Goal: Information Seeking & Learning: Learn about a topic

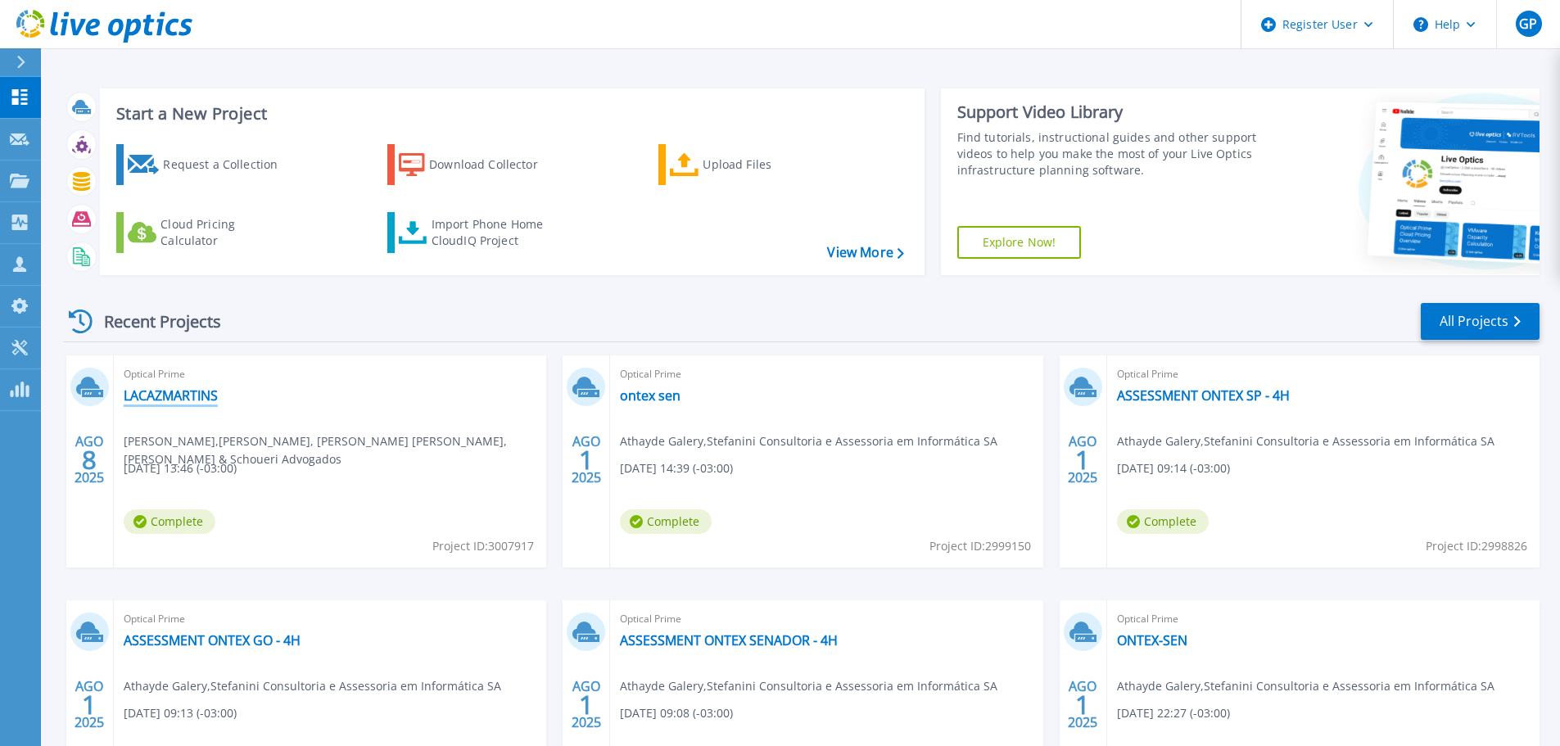
click at [197, 396] on link "LACAZMARTINS" at bounding box center [171, 395] width 94 height 16
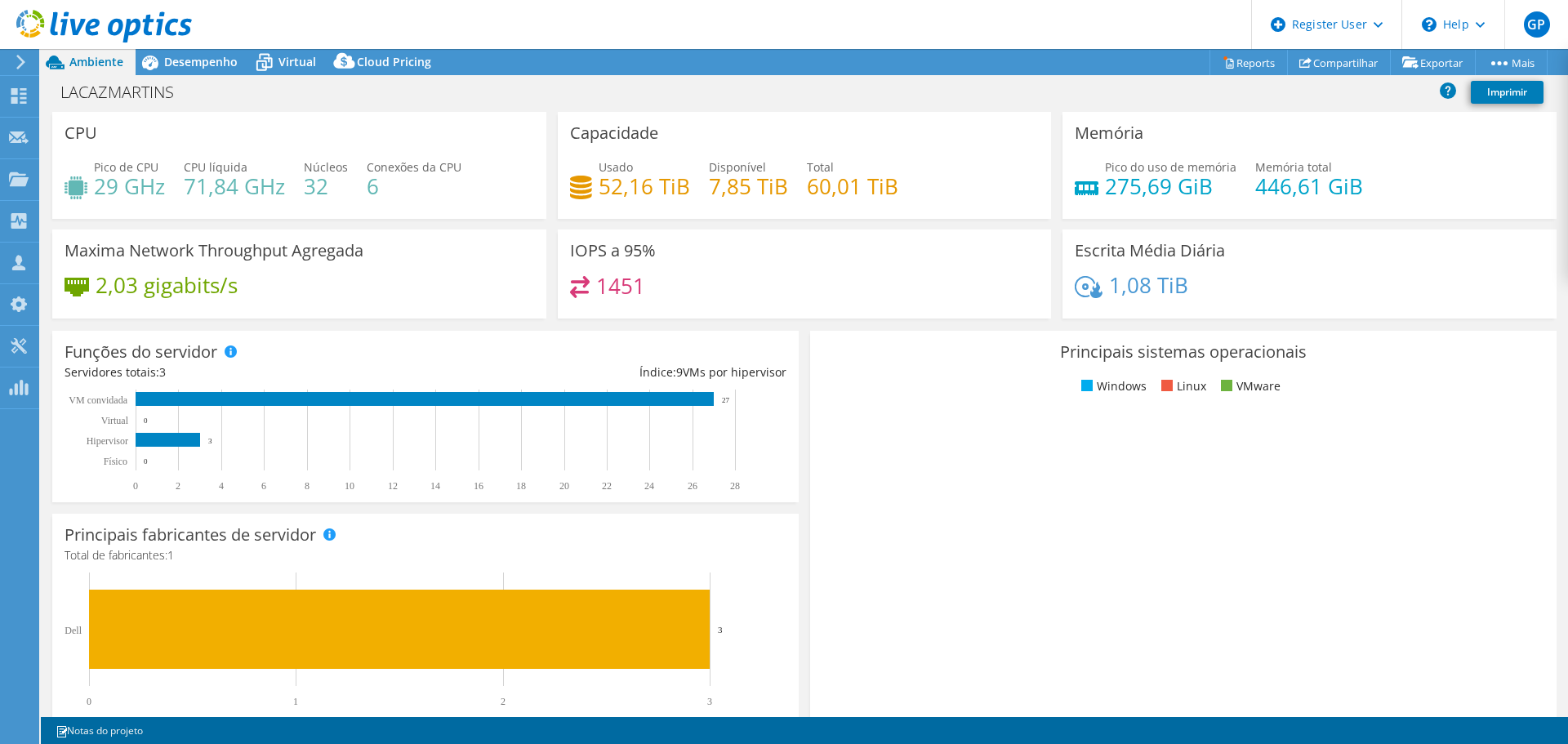
select select "USD"
click at [194, 62] on span "Desempenho" at bounding box center [201, 62] width 74 height 16
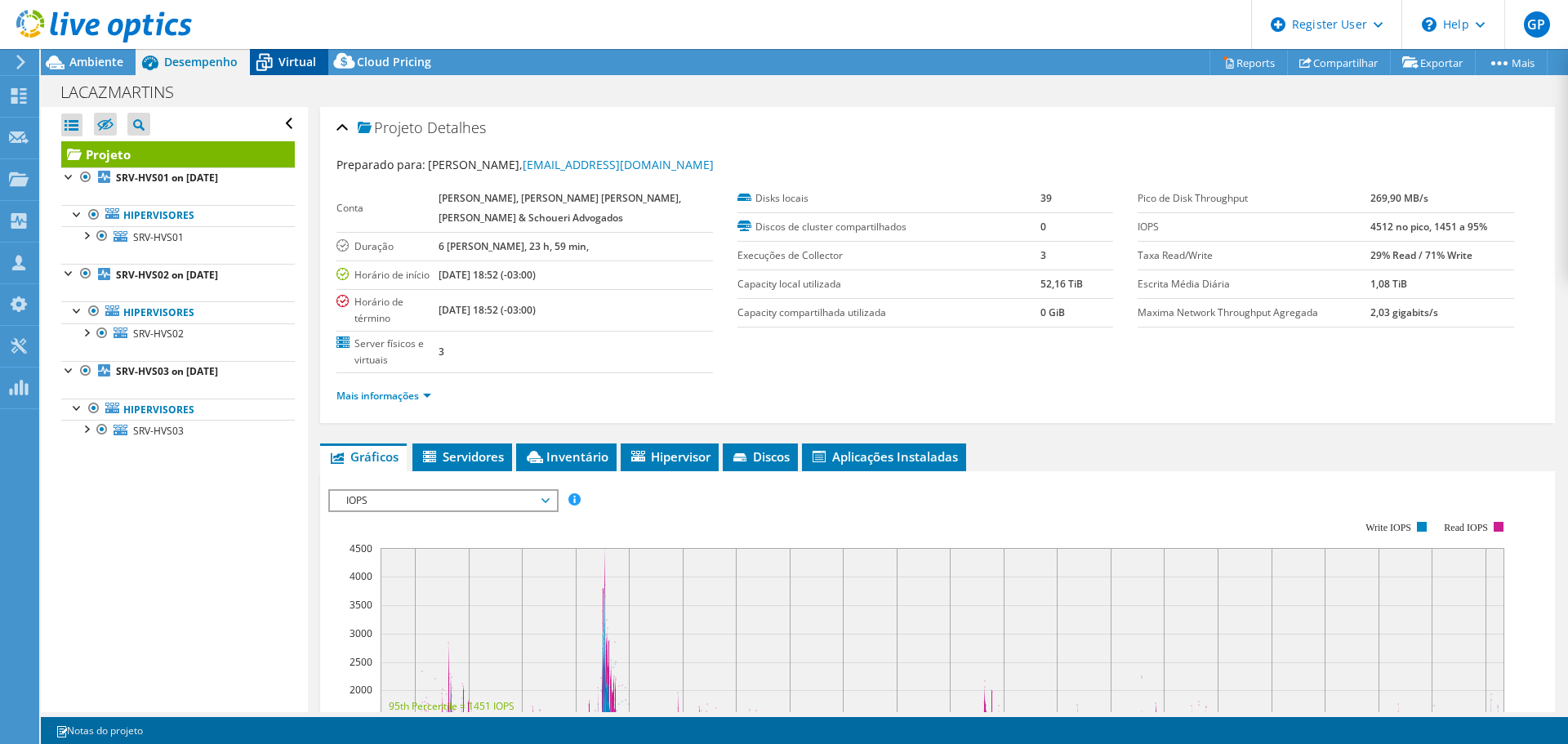
click at [308, 68] on span "Virtual" at bounding box center [297, 62] width 38 height 16
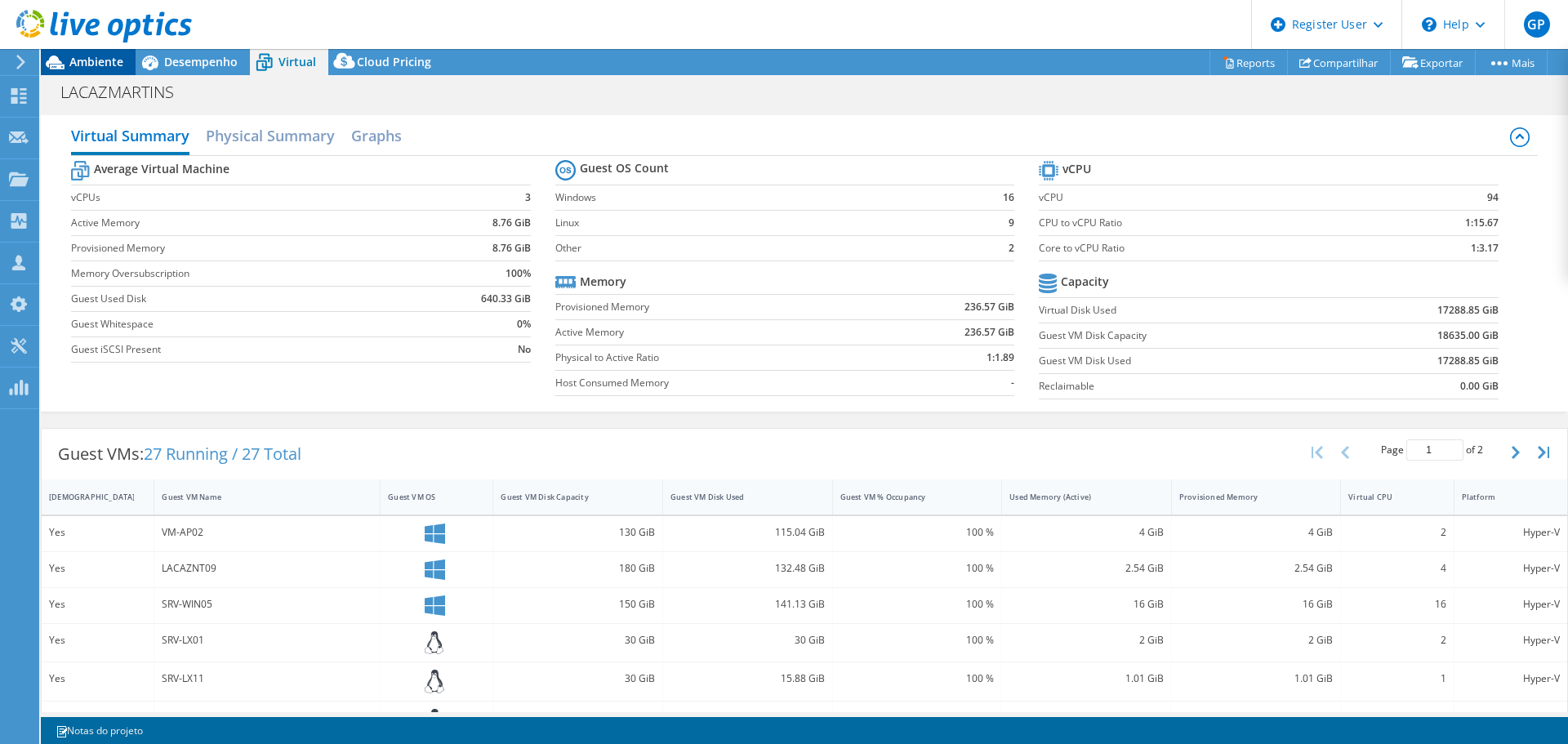
click at [105, 57] on span "Ambiente" at bounding box center [97, 62] width 54 height 16
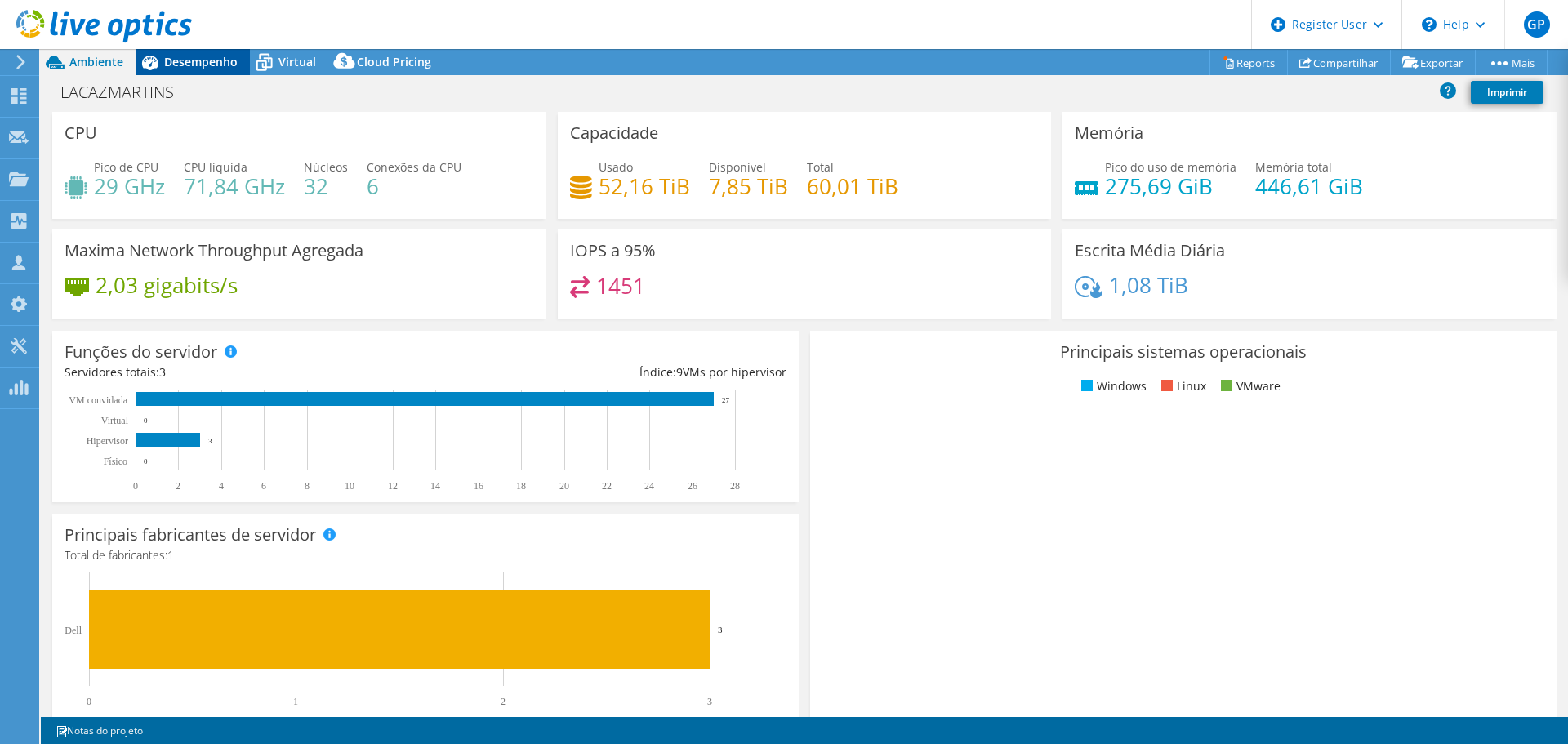
click at [214, 61] on span "Desempenho" at bounding box center [201, 62] width 74 height 16
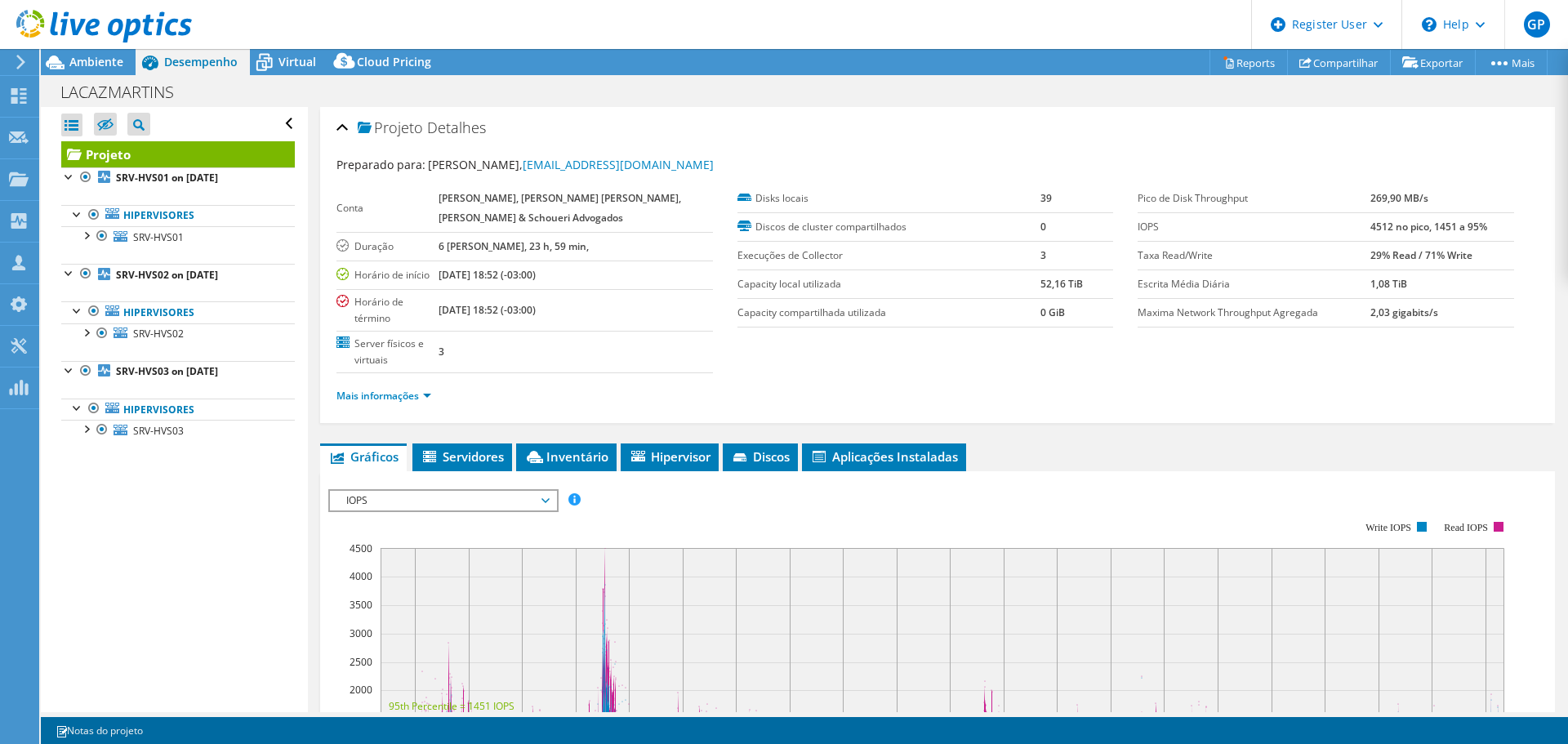
click at [515, 491] on span "IOPS" at bounding box center [443, 501] width 209 height 20
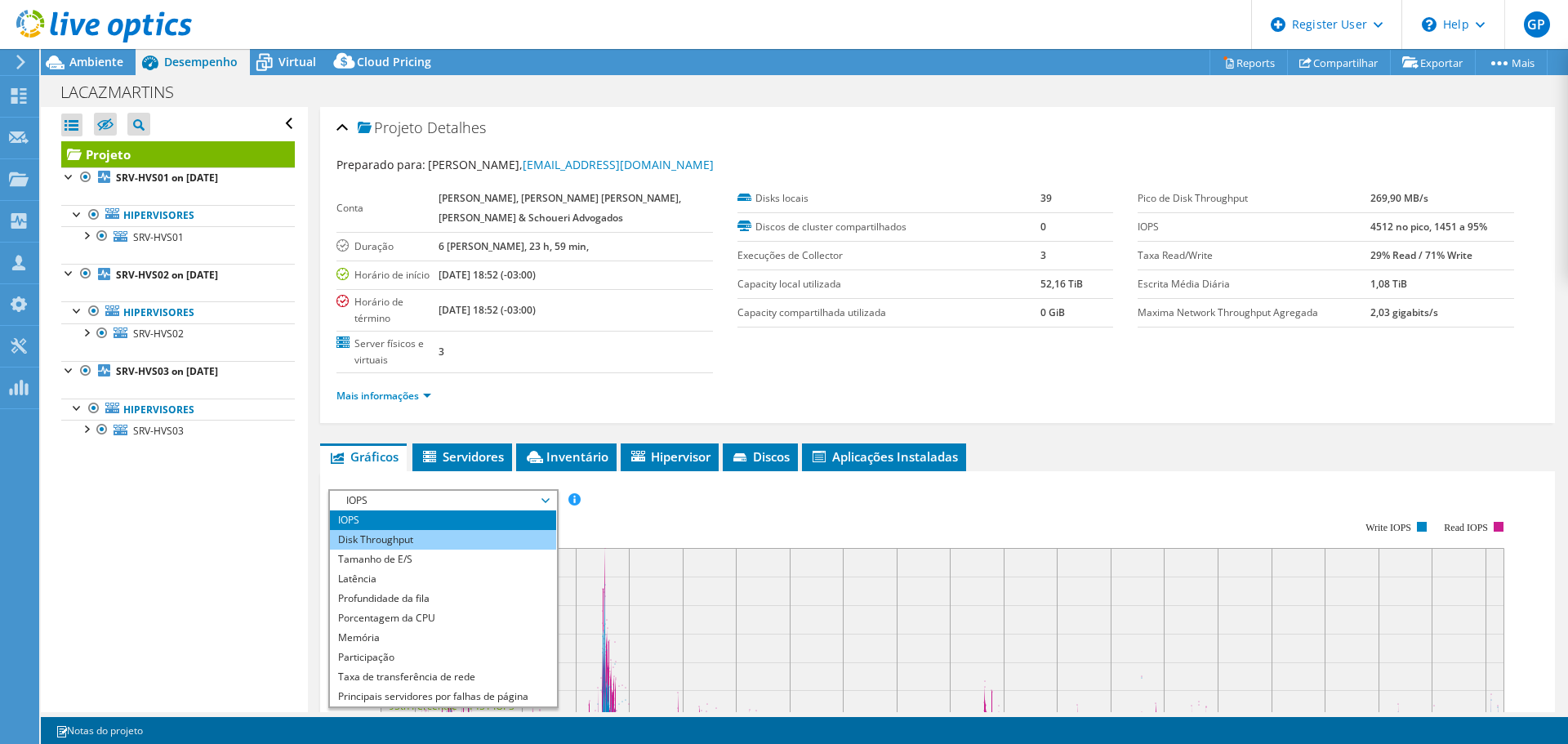
scroll to position [59, 0]
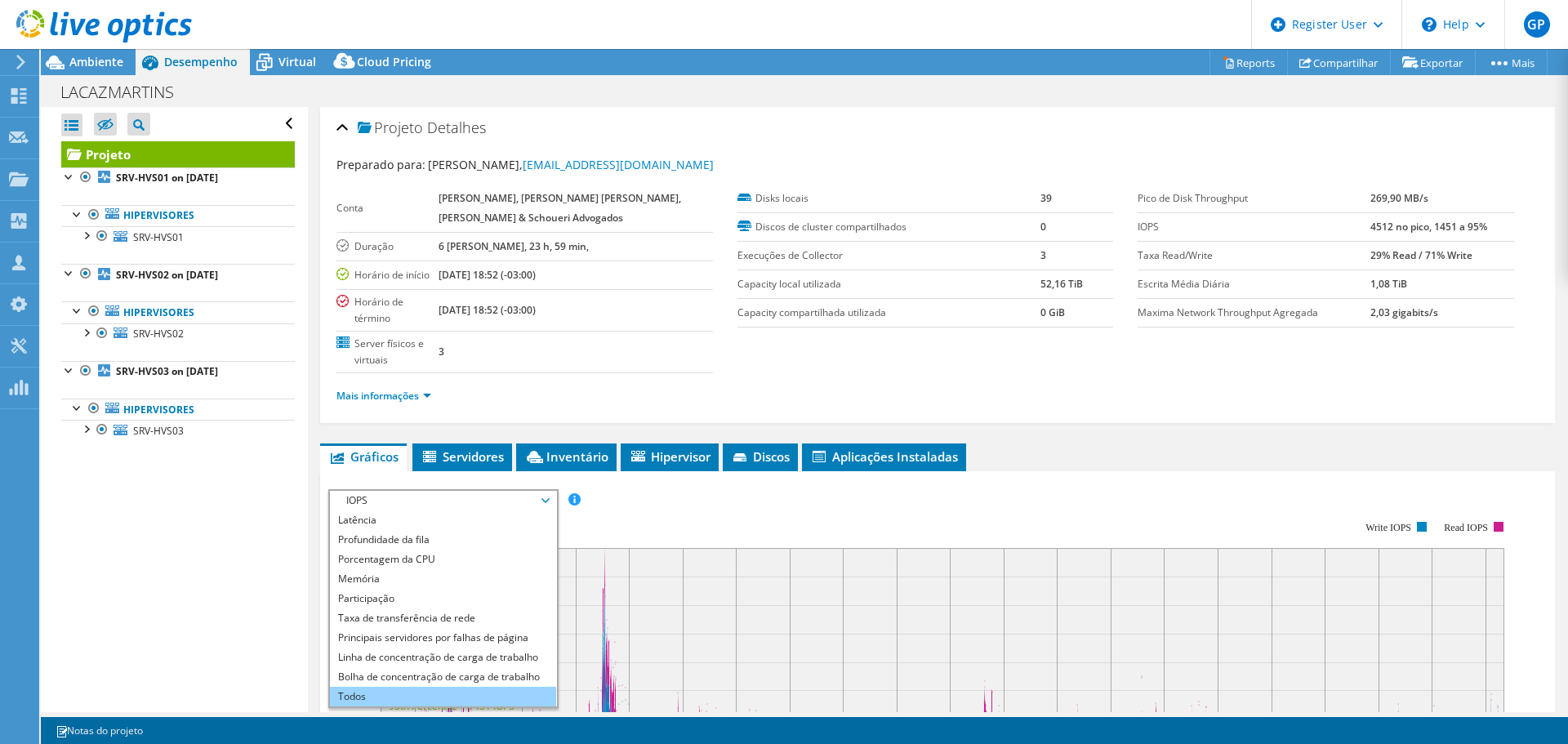
click at [403, 687] on li "Todos" at bounding box center [443, 697] width 226 height 20
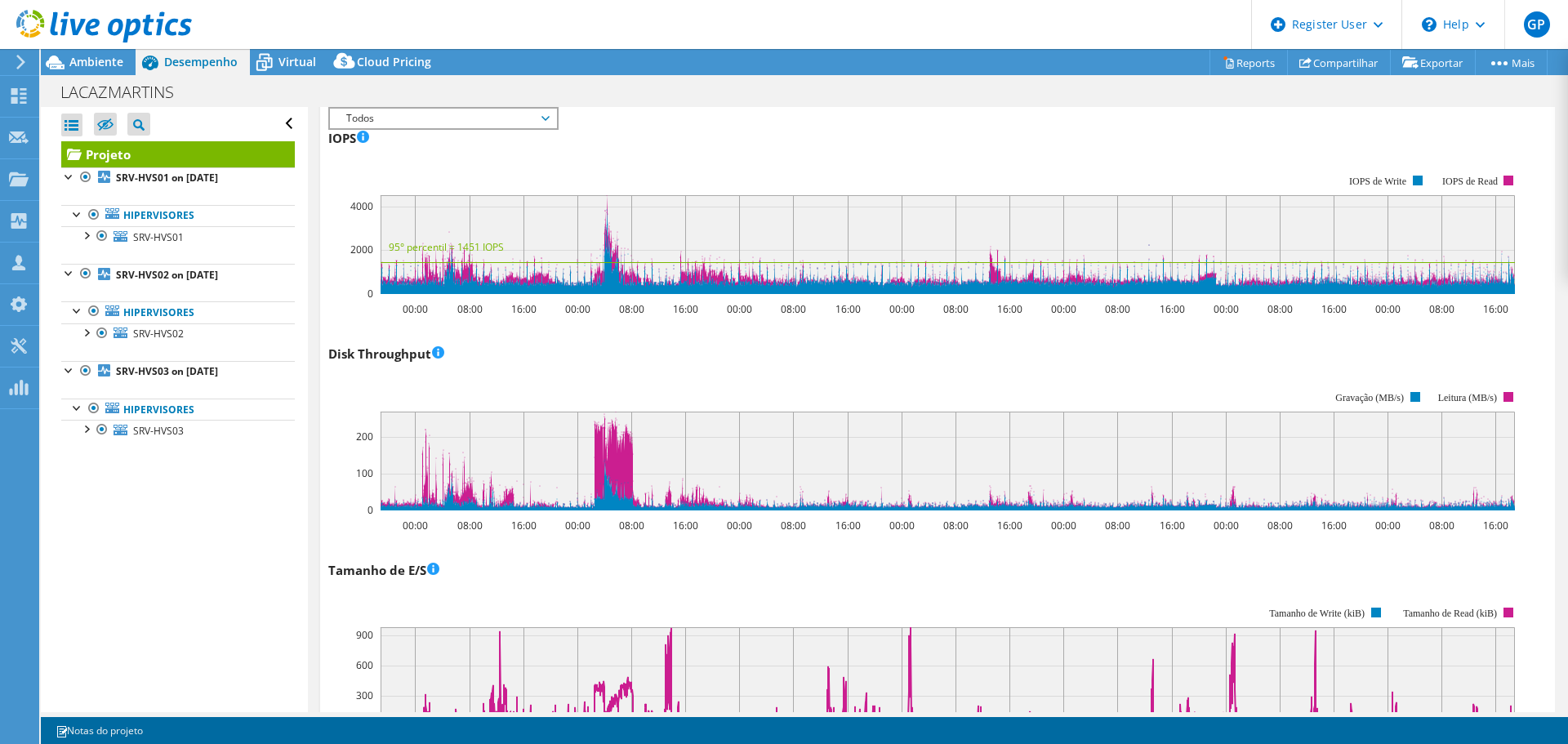
scroll to position [0, 0]
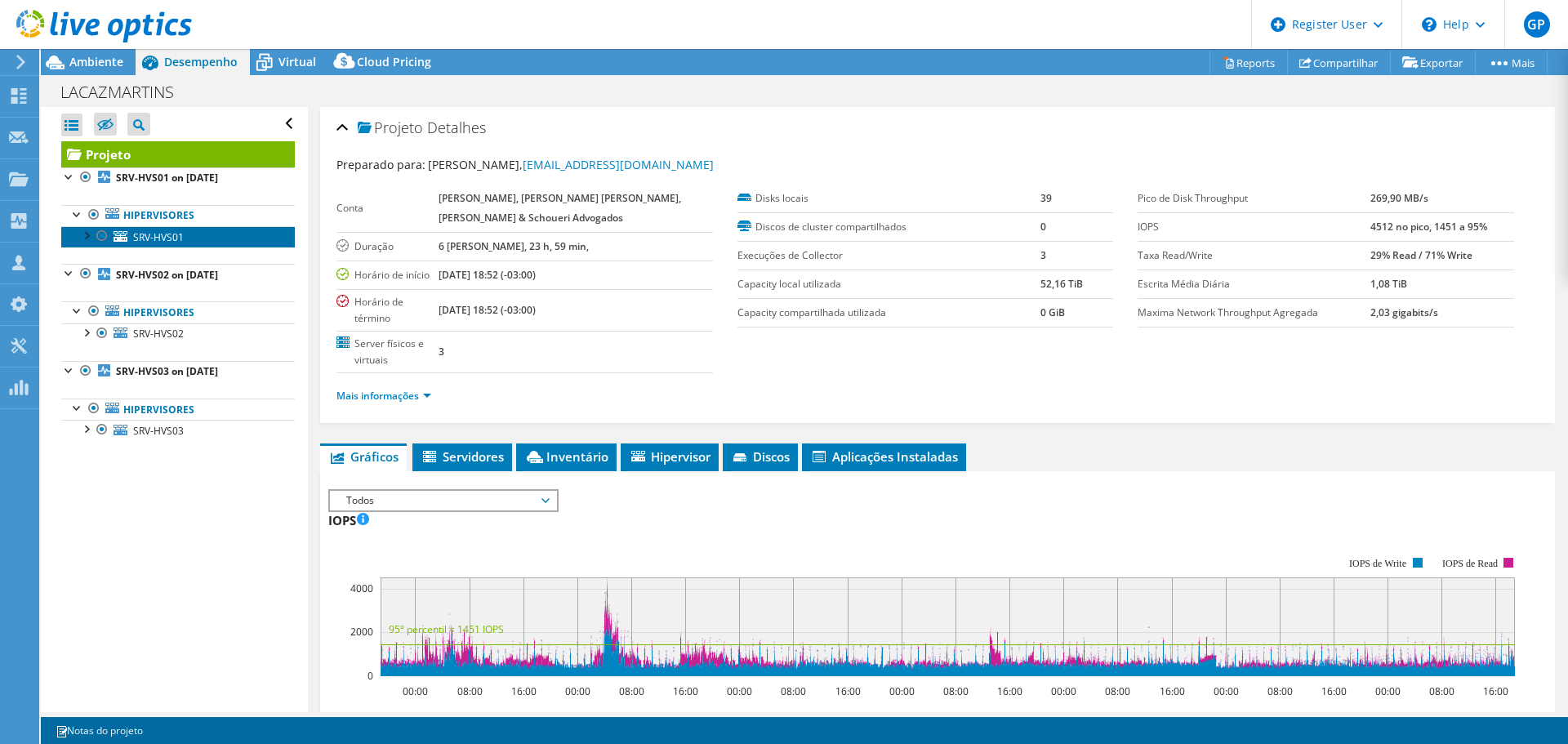
click at [170, 239] on span "SRV-HVS01" at bounding box center [158, 237] width 51 height 14
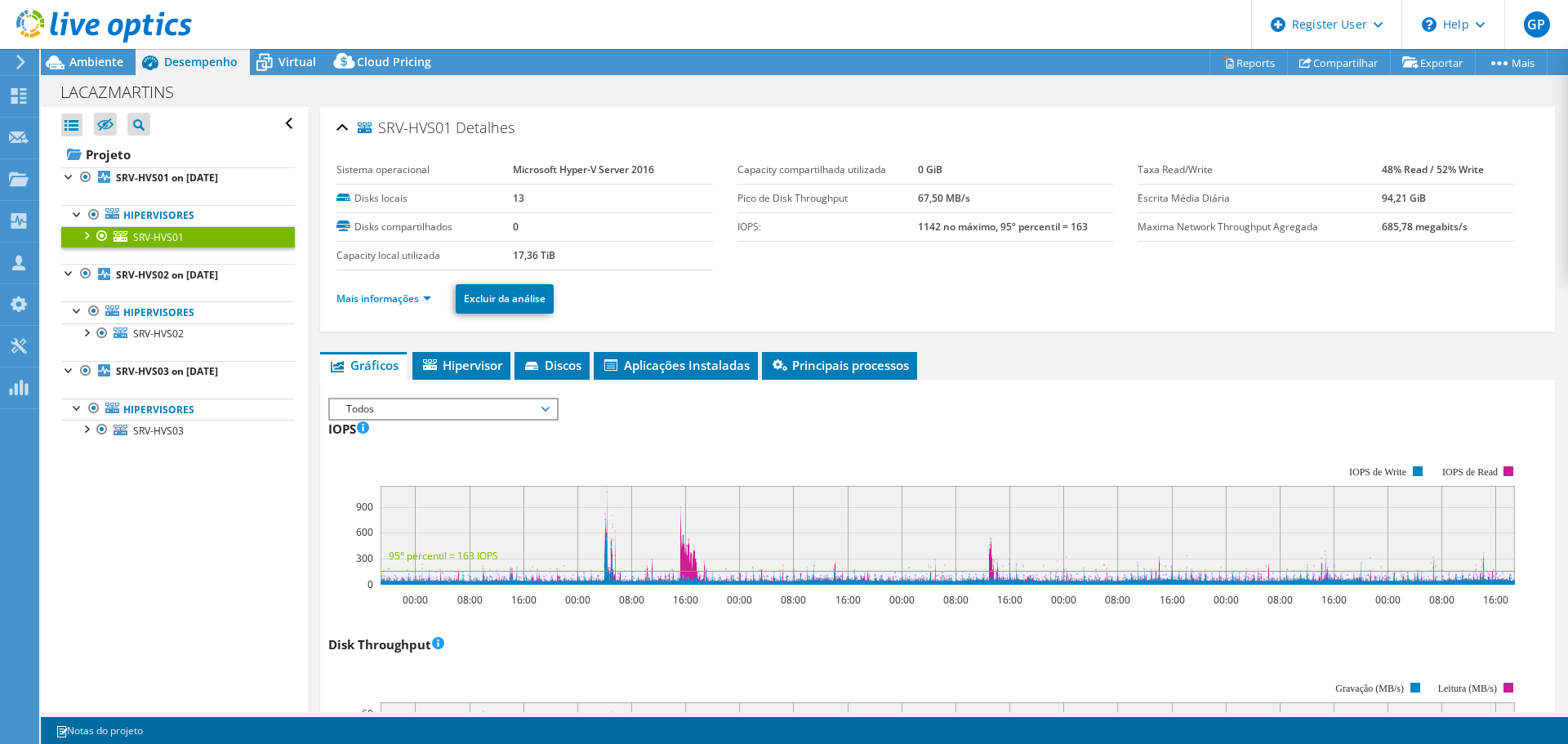
click at [534, 407] on span "Todos" at bounding box center [443, 409] width 209 height 20
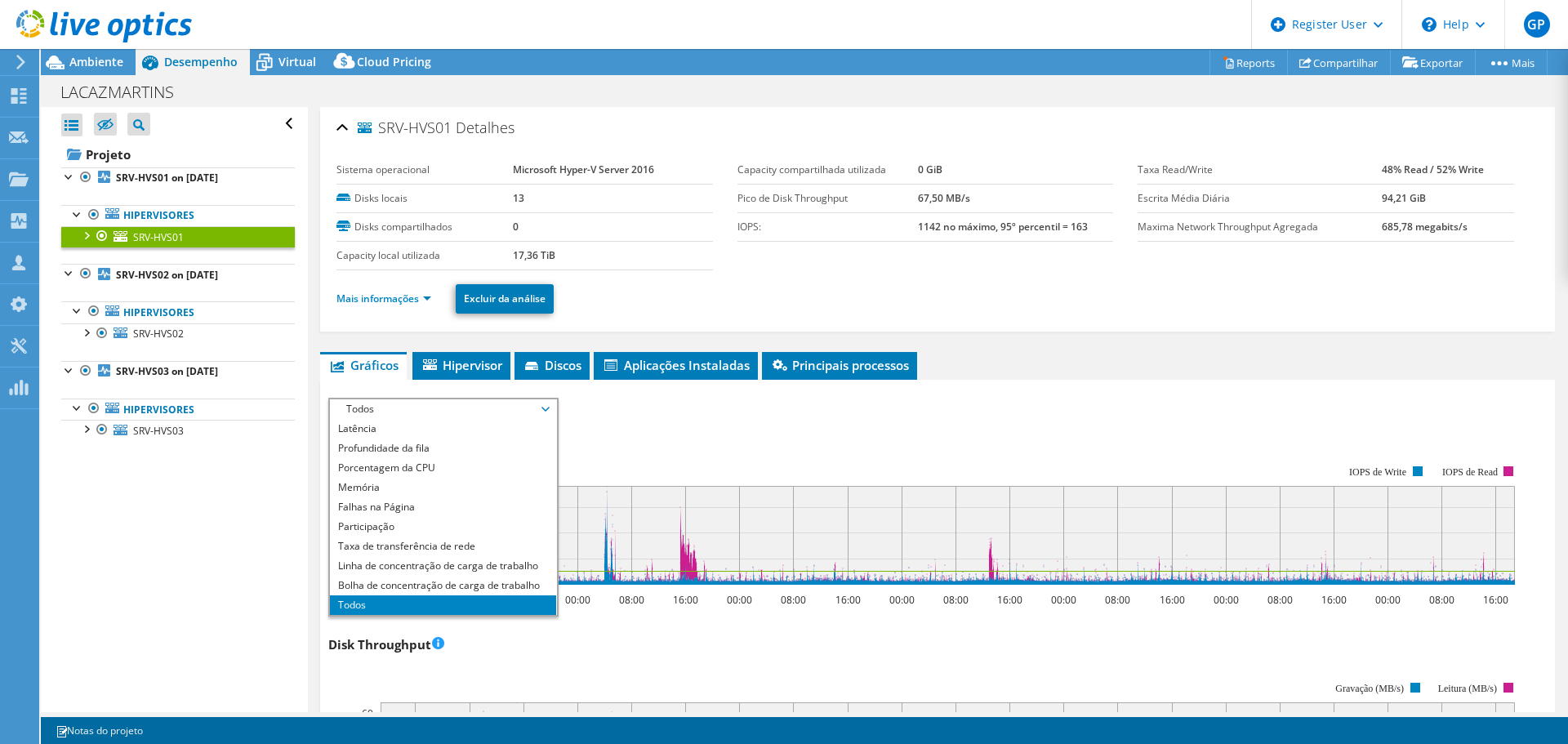
scroll to position [381, 0]
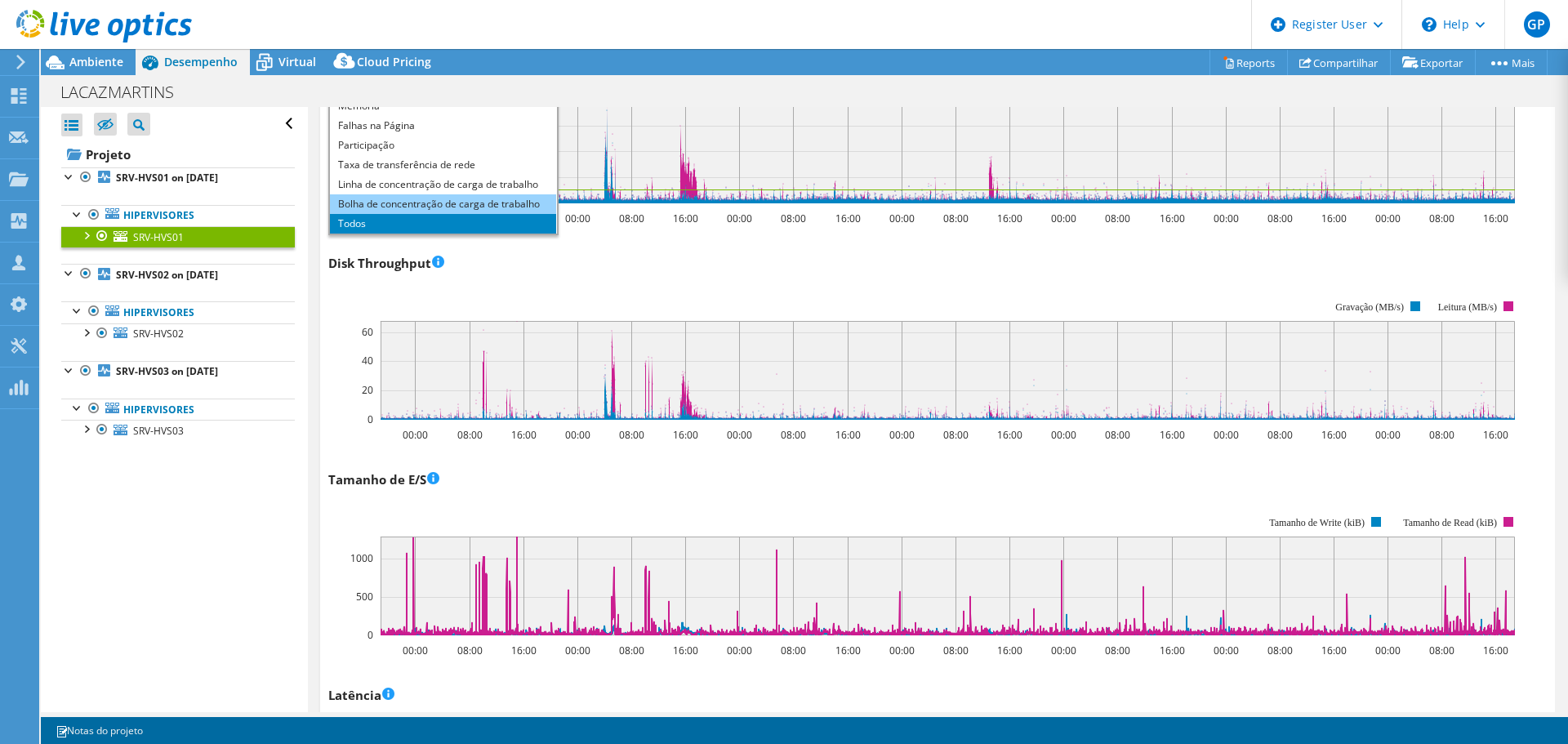
click at [449, 204] on li "Bolha de concentração de carga de trabalho" at bounding box center [443, 204] width 226 height 20
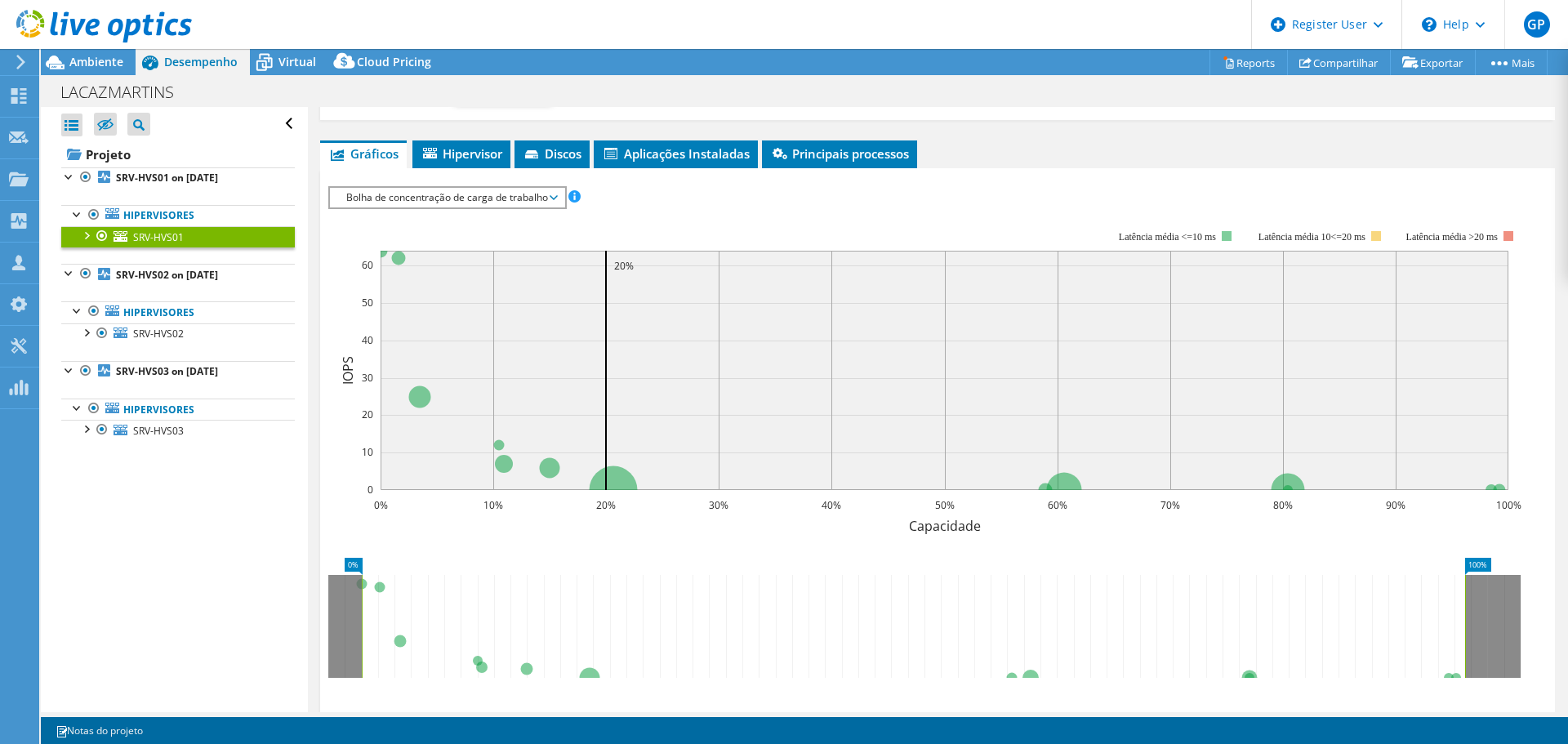
scroll to position [178, 0]
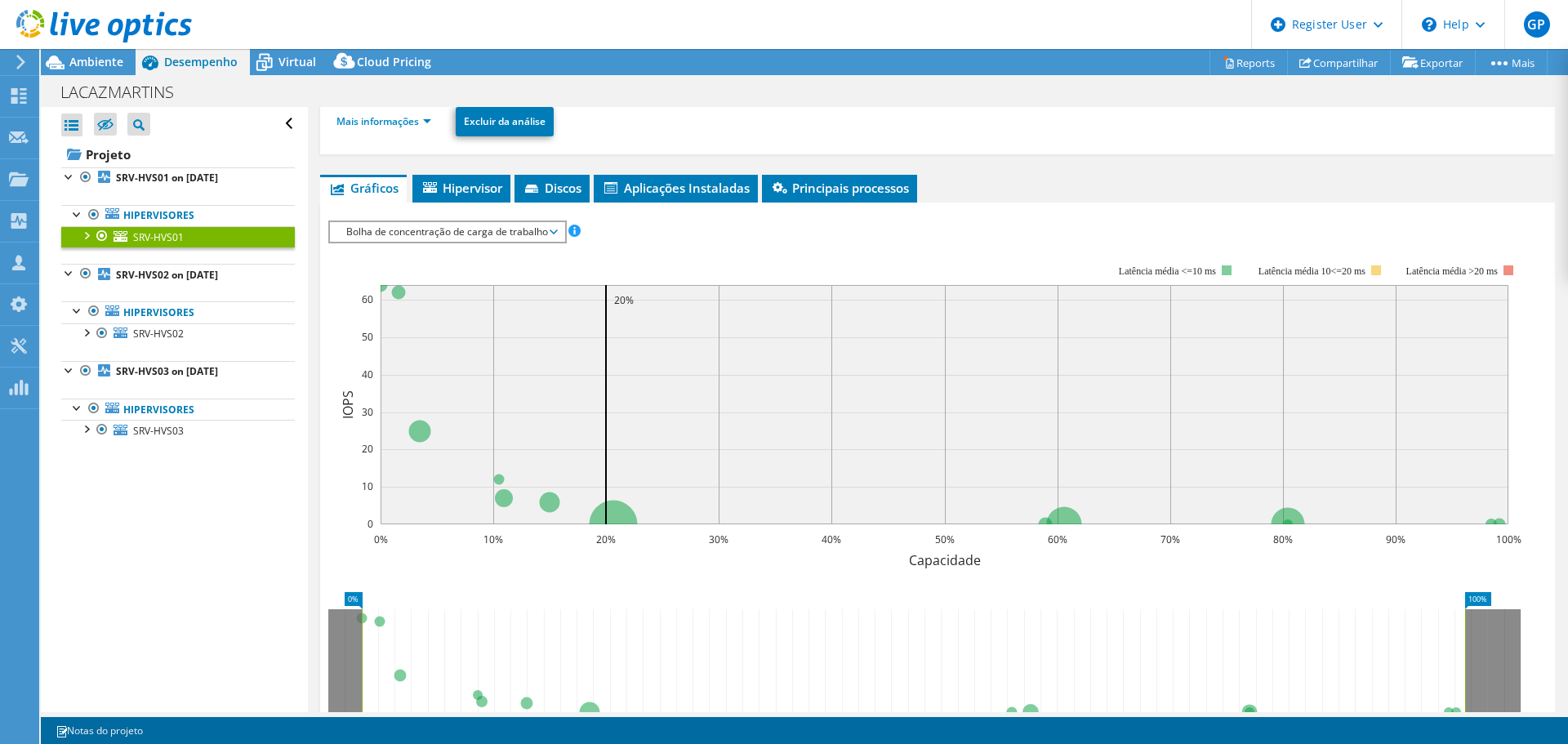
click at [525, 227] on span "Bolha de concentração de carga de trabalho" at bounding box center [447, 232] width 218 height 20
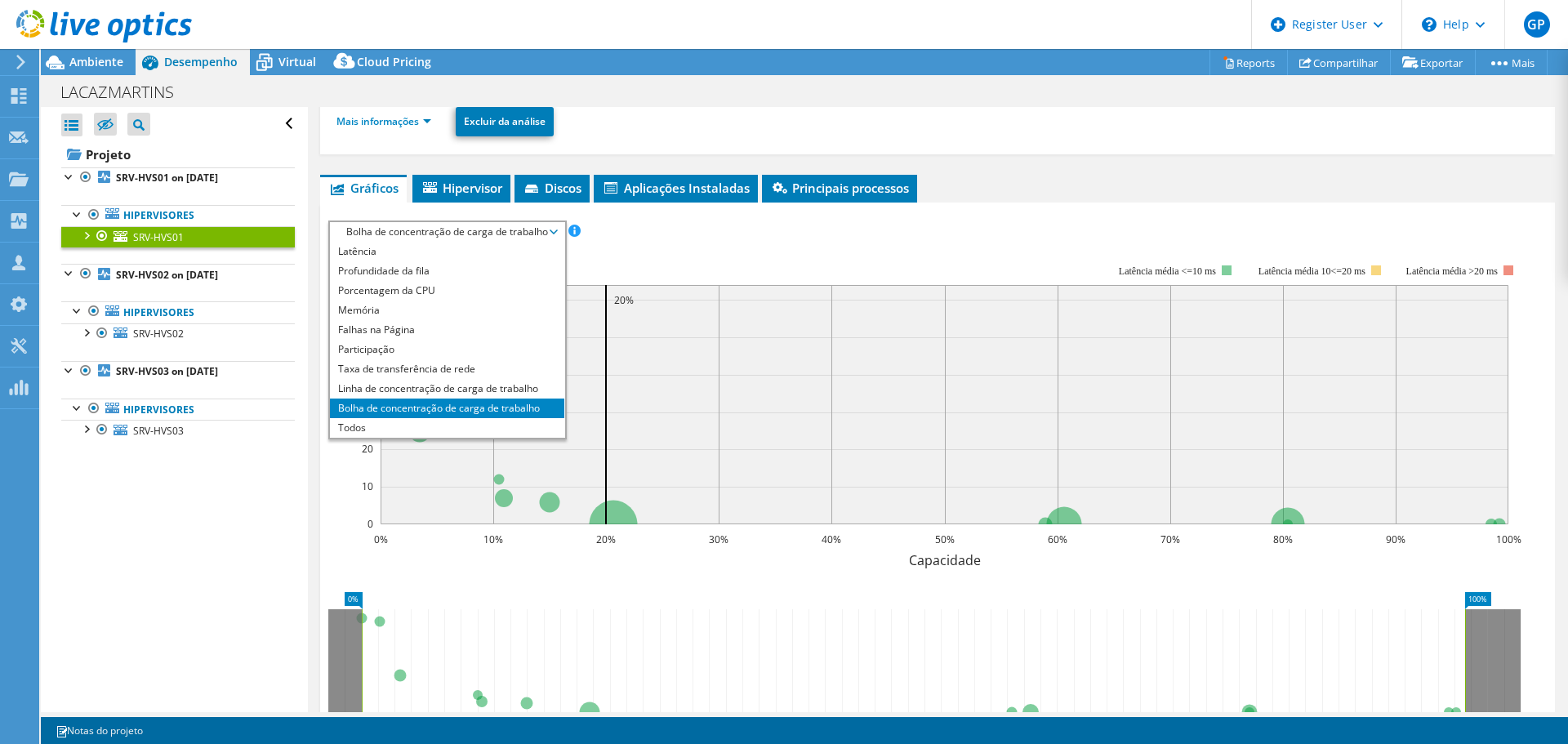
click at [801, 227] on div "IOPS Disk Throughput Tamanho de E/S Latência Profundidade da fila Porcentagem d…" at bounding box center [938, 231] width 1219 height 22
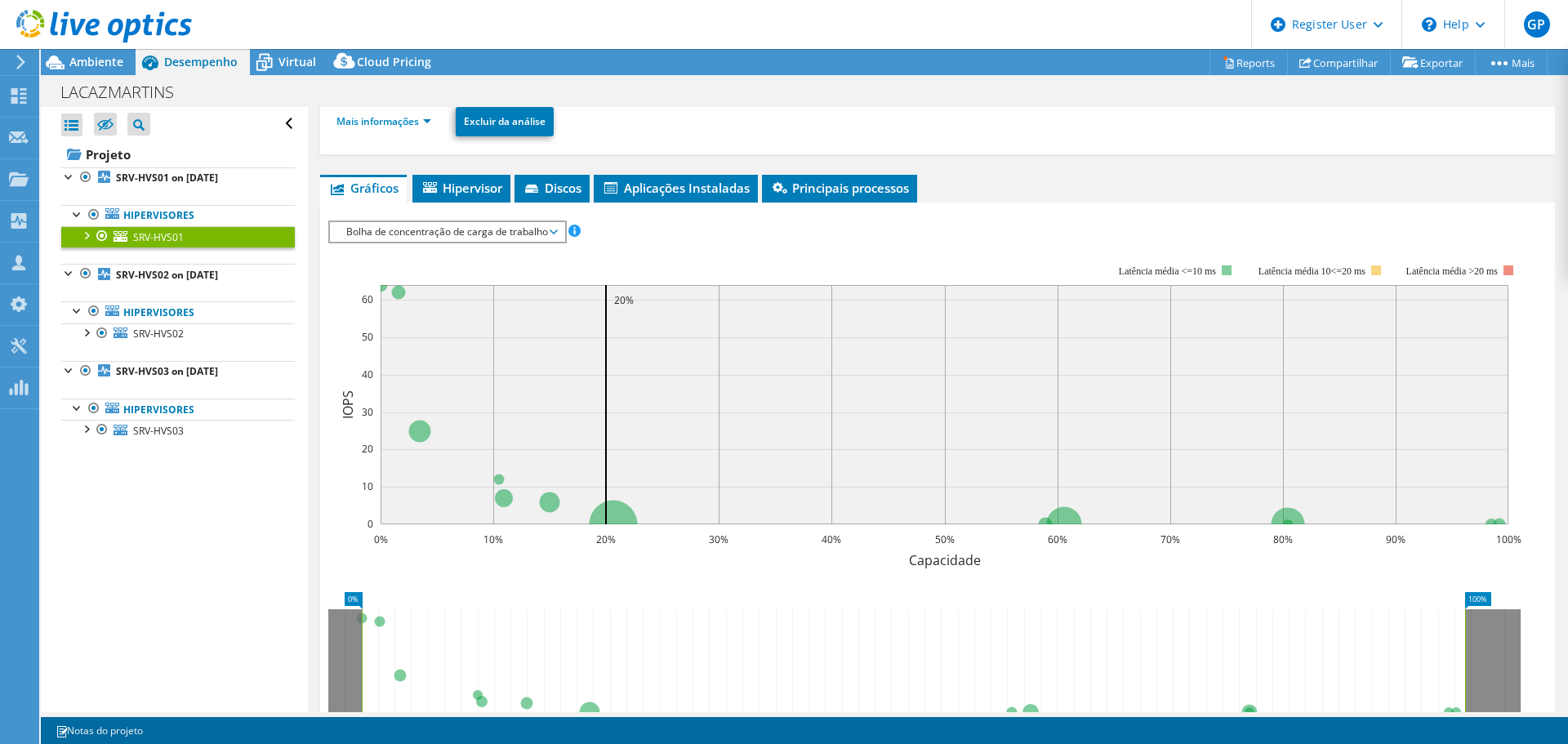
click at [548, 229] on span "Bolha de concentração de carga de trabalho" at bounding box center [447, 232] width 218 height 20
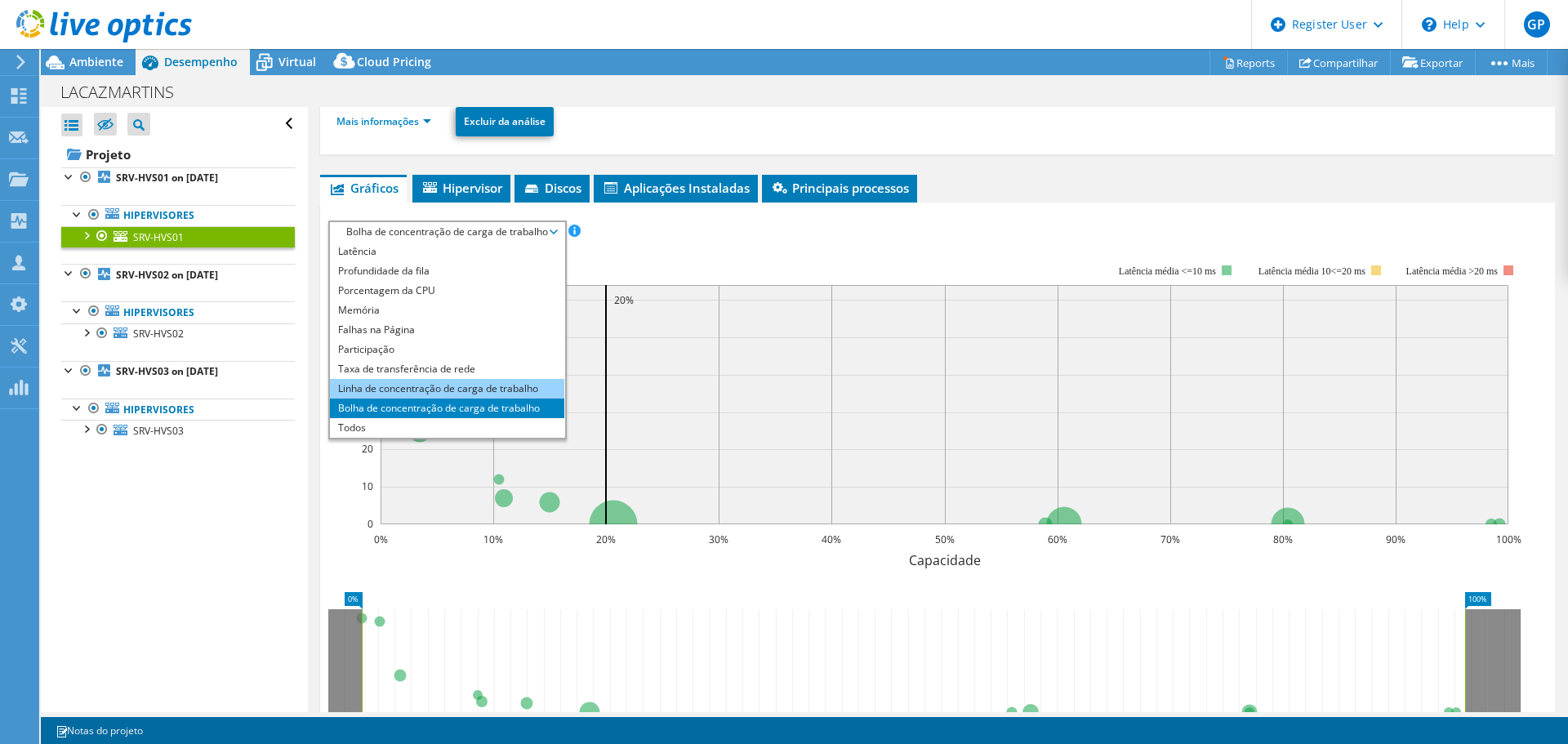
click at [408, 382] on li "Linha de concentração de carga de trabalho" at bounding box center [447, 389] width 234 height 20
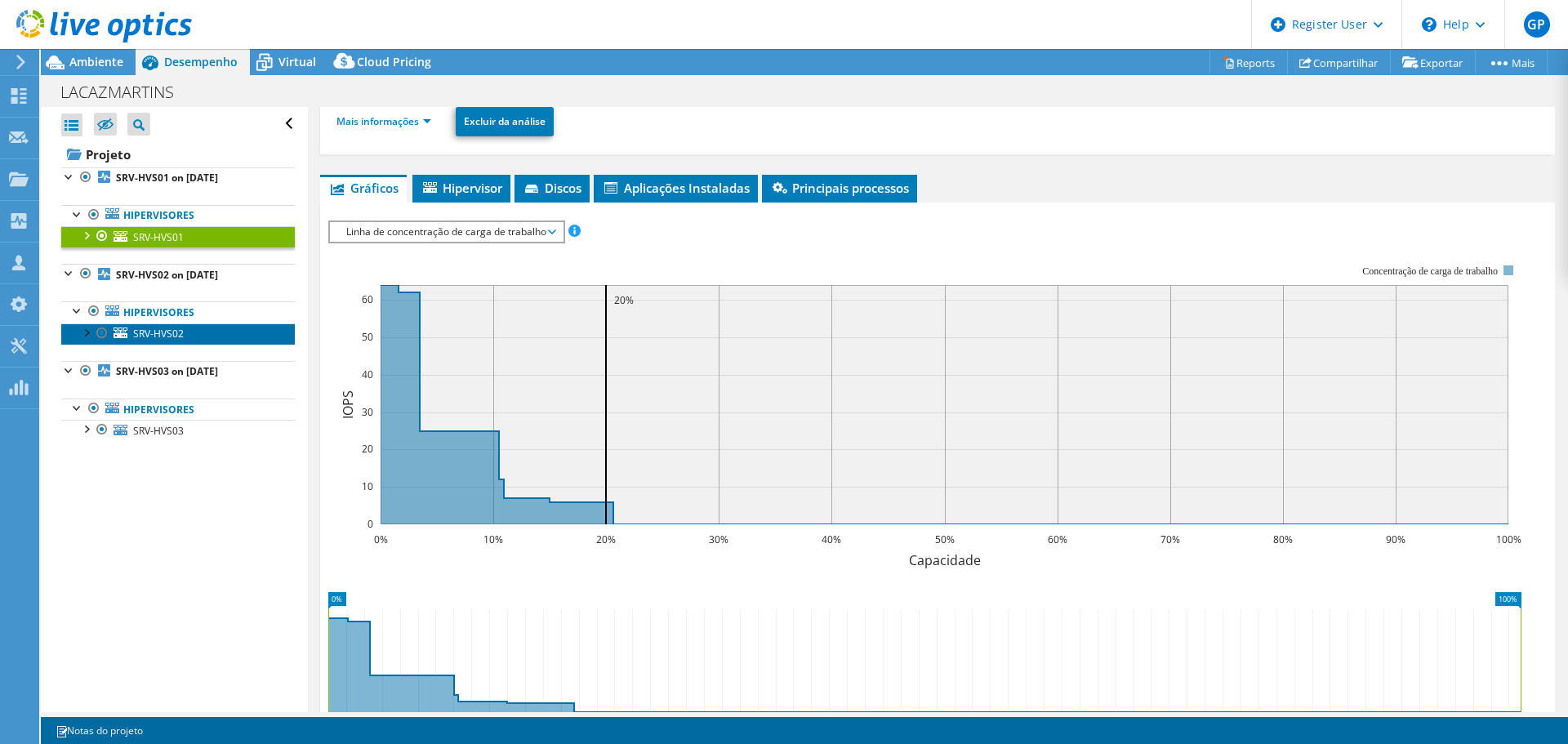
click at [162, 329] on span "SRV-HVS02" at bounding box center [158, 333] width 51 height 14
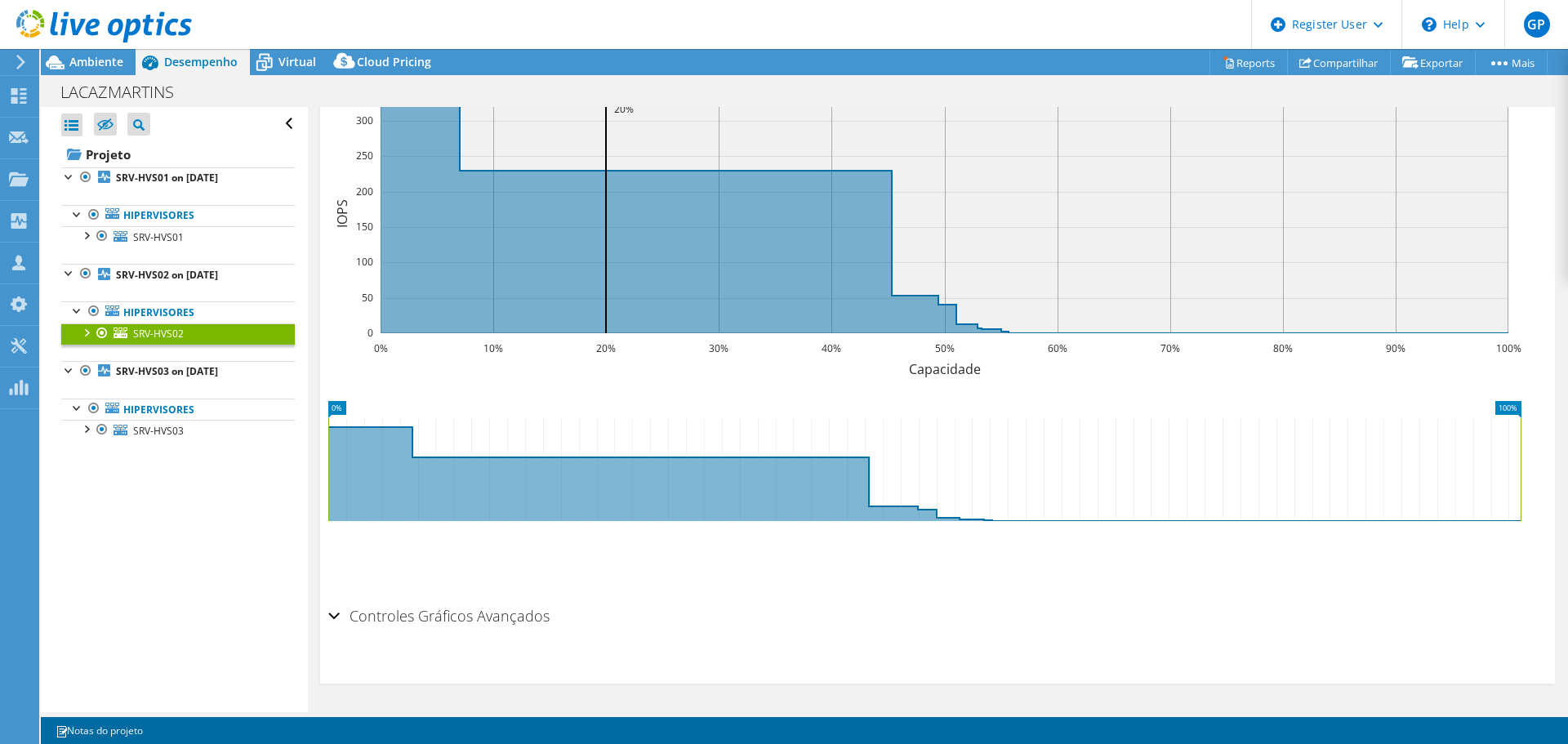
scroll to position [0, 0]
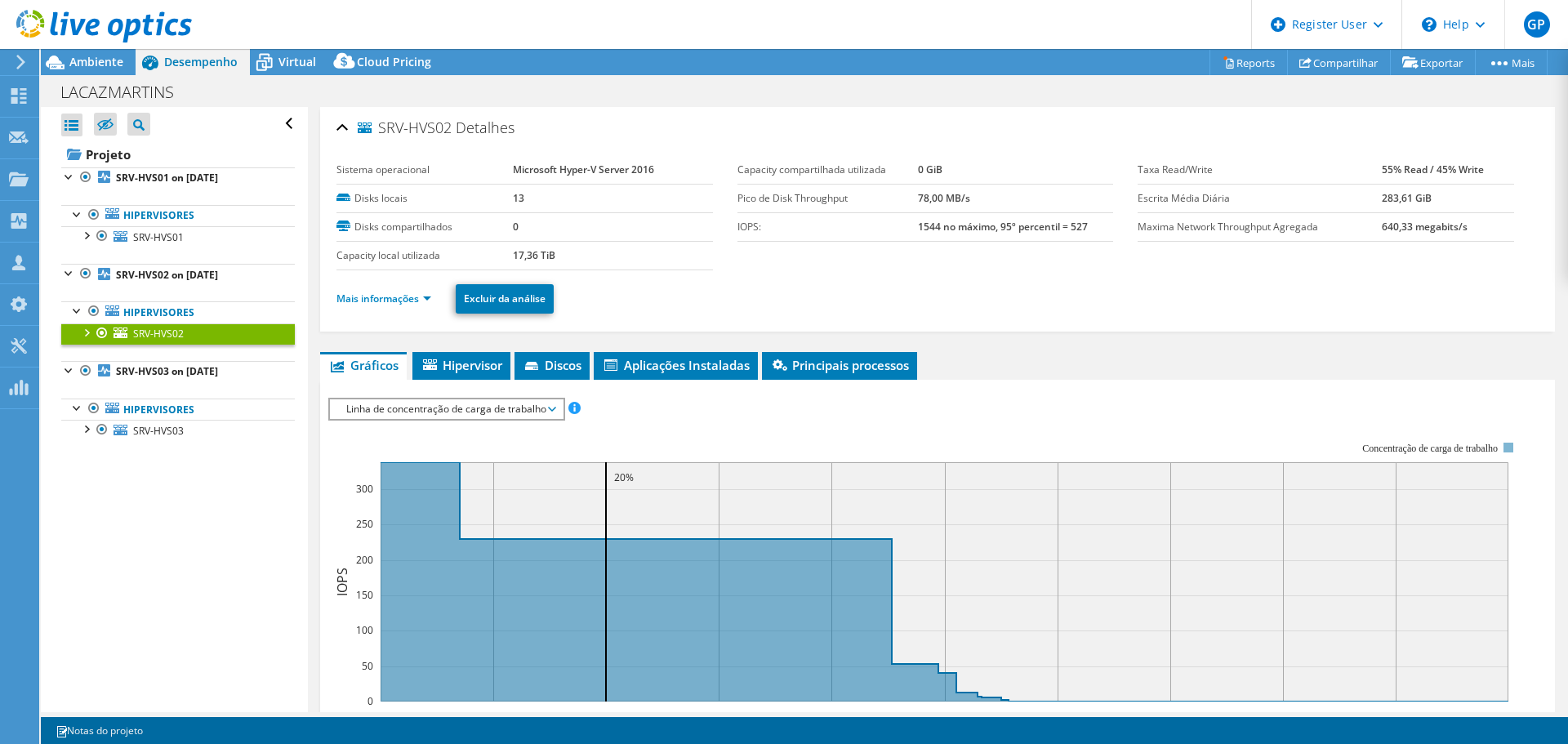
click at [548, 417] on span "Linha de concentração de carga de trabalho" at bounding box center [446, 409] width 216 height 20
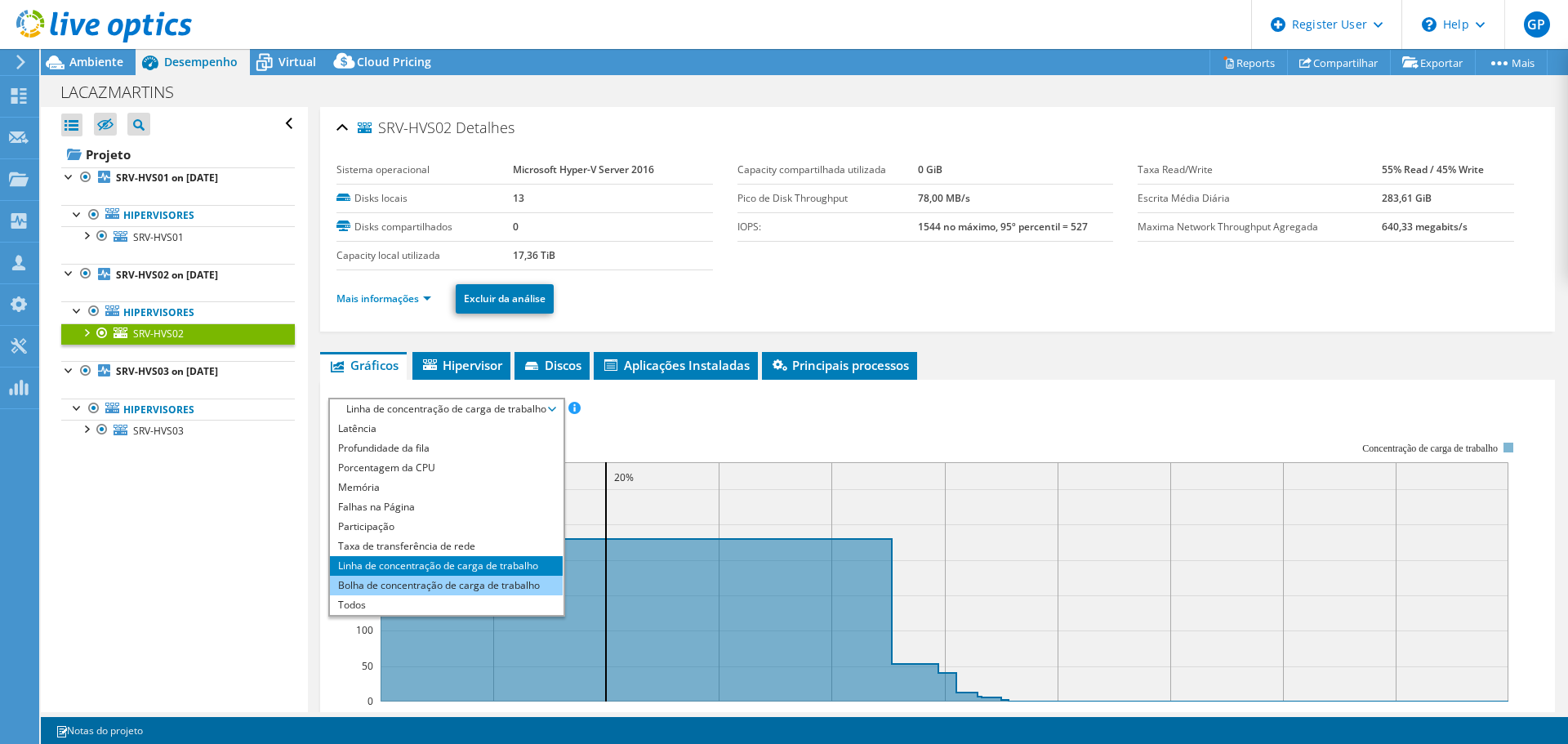
click at [414, 583] on li "Bolha de concentração de carga de trabalho" at bounding box center [446, 585] width 232 height 20
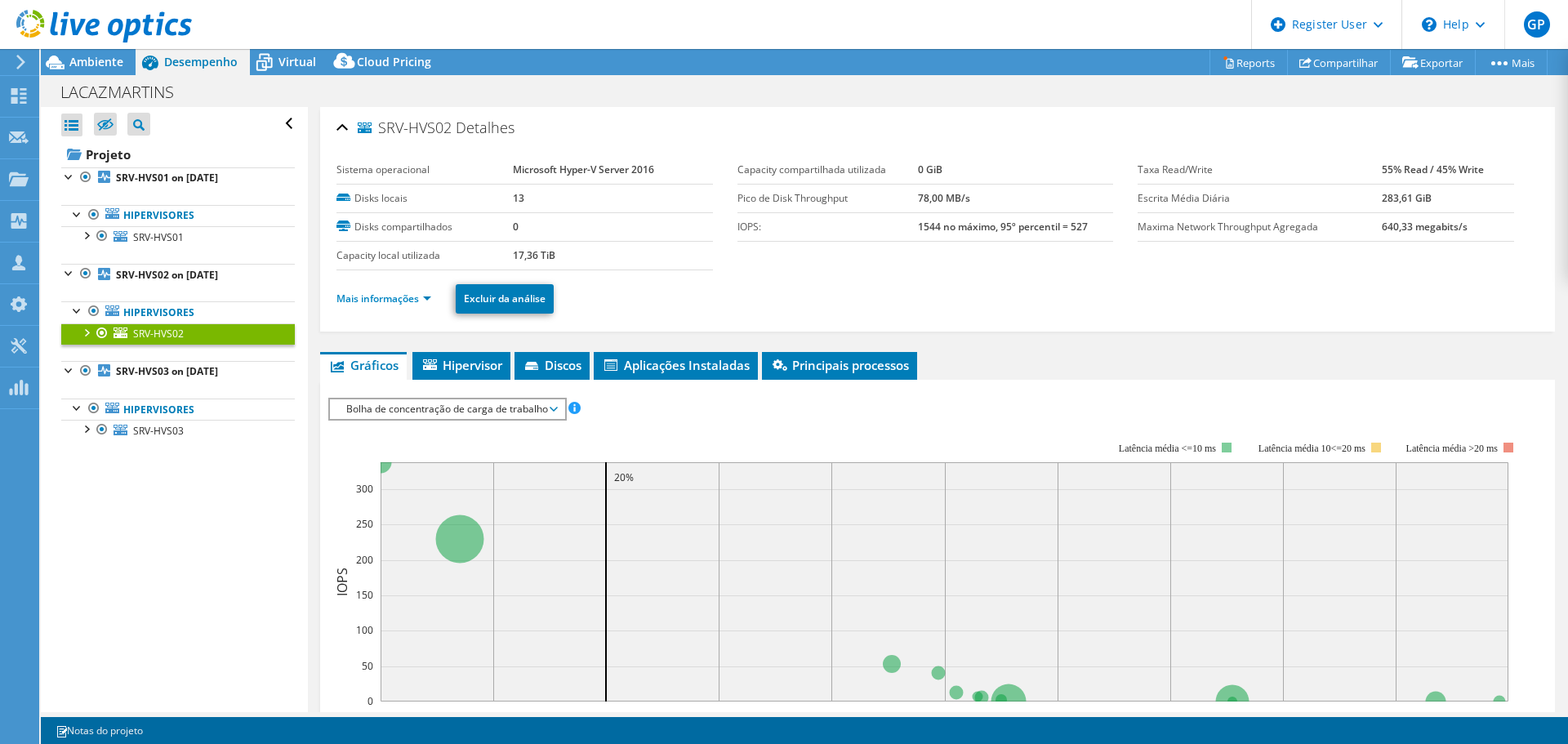
click at [534, 405] on span "Bolha de concentração de carga de trabalho" at bounding box center [447, 409] width 218 height 20
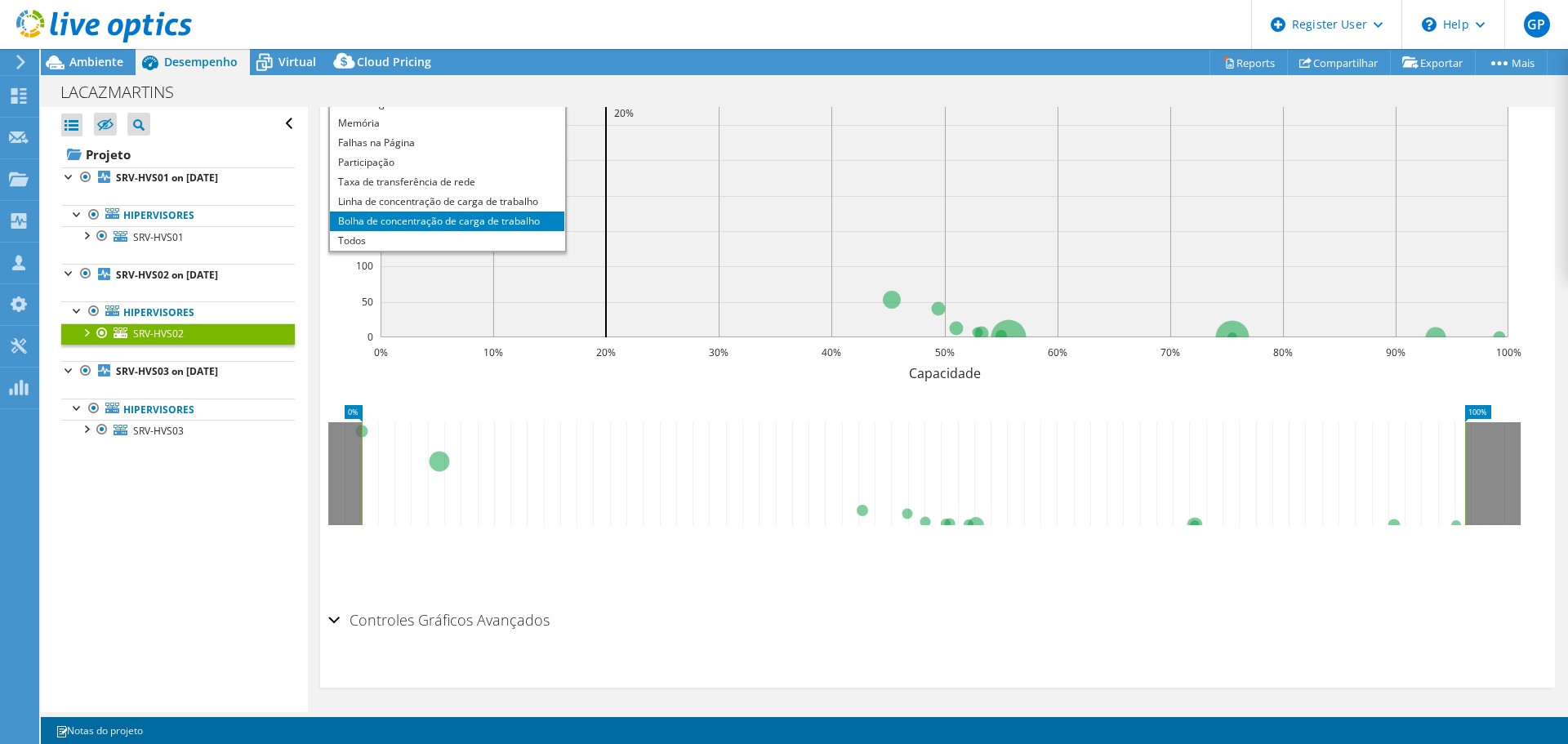
scroll to position [368, 0]
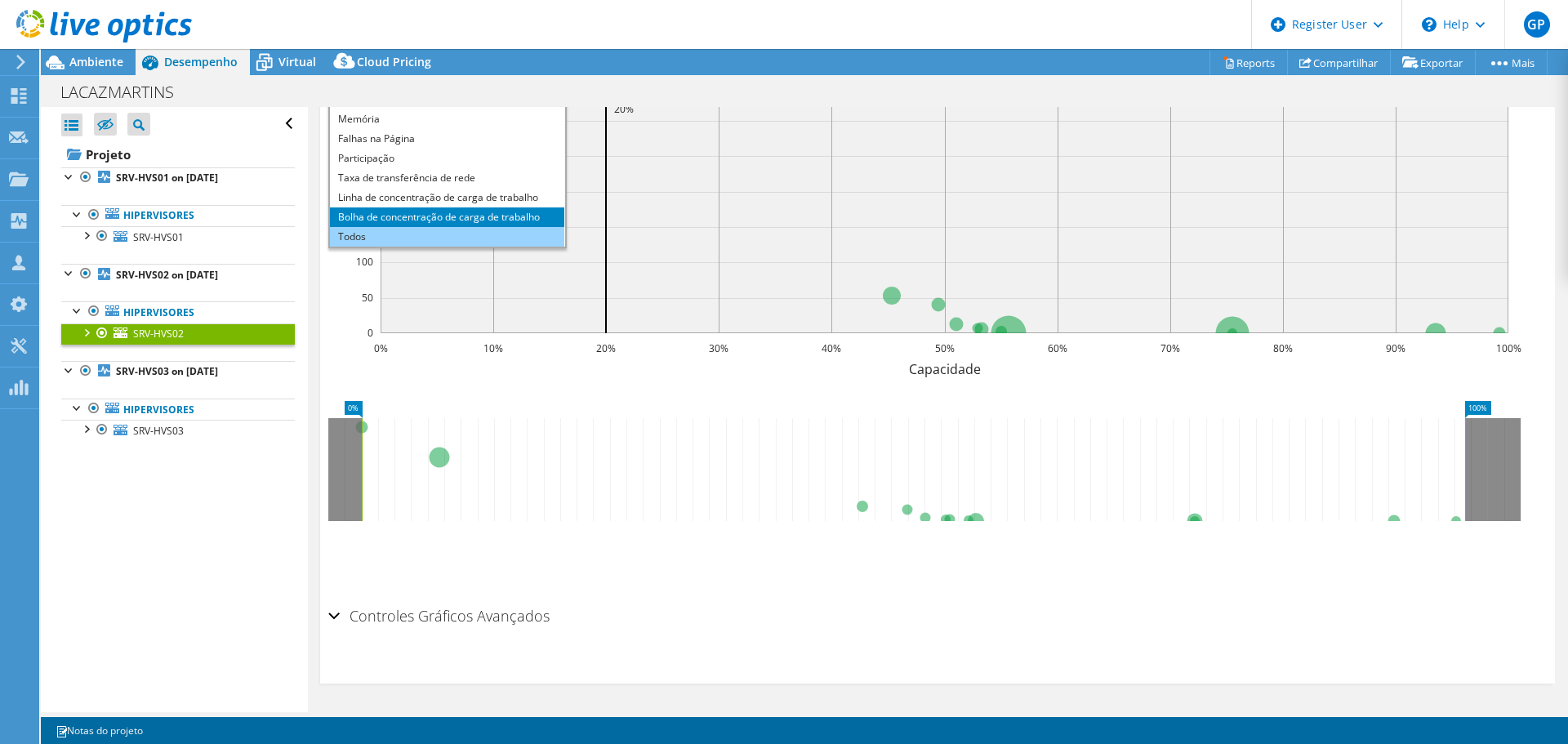
click at [379, 236] on li "Todos" at bounding box center [447, 237] width 234 height 20
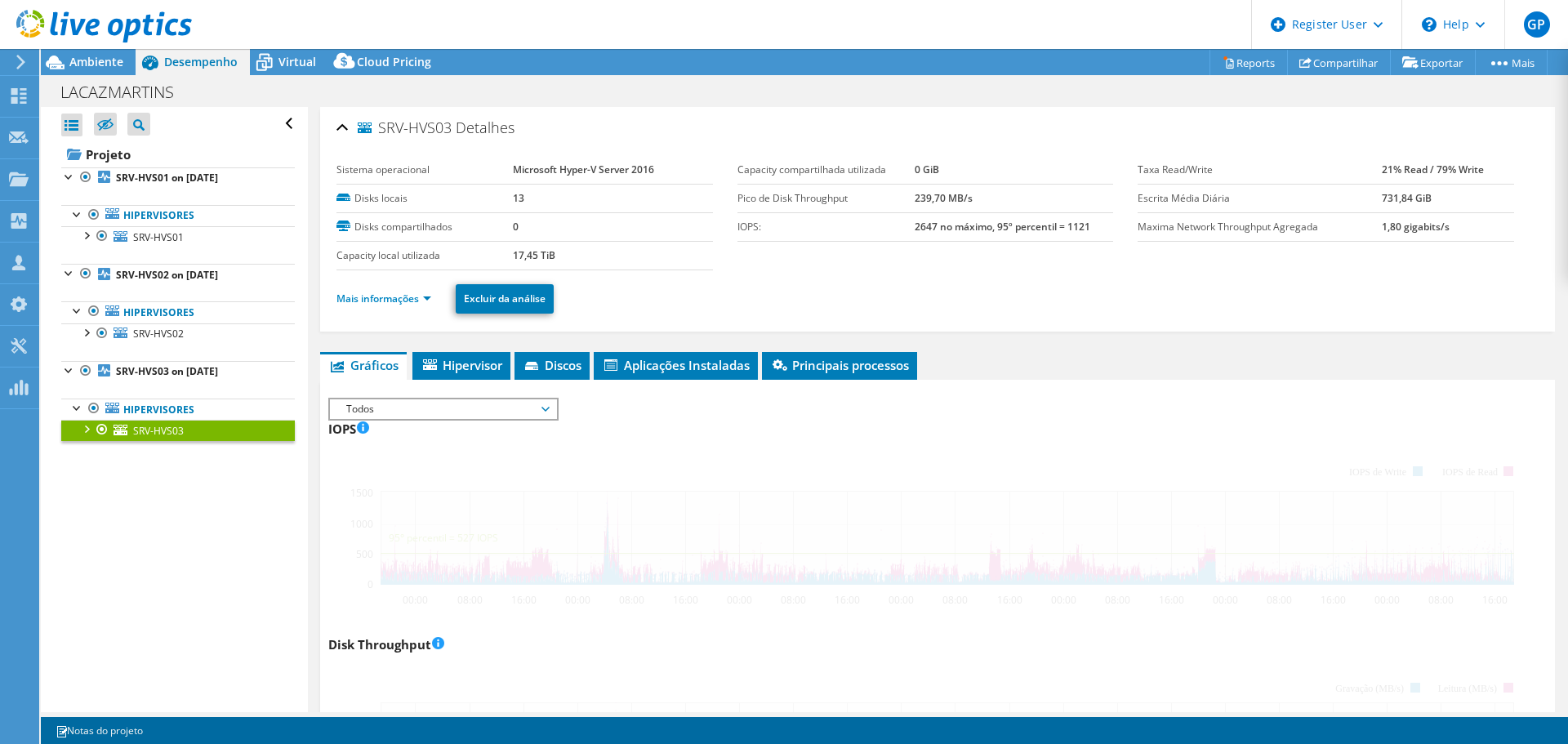
select select "USD"
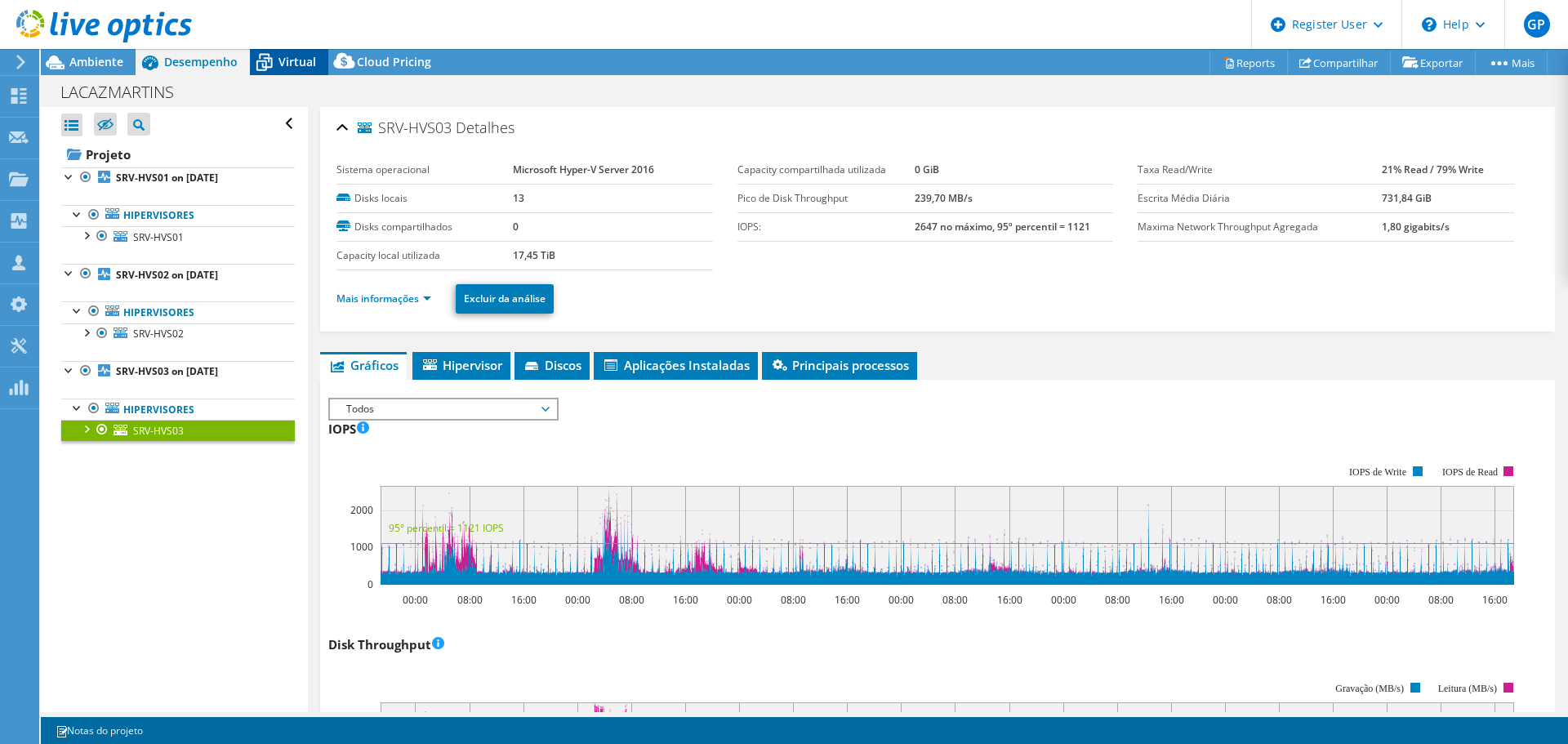
click at [286, 70] on div "Virtual" at bounding box center [289, 62] width 79 height 26
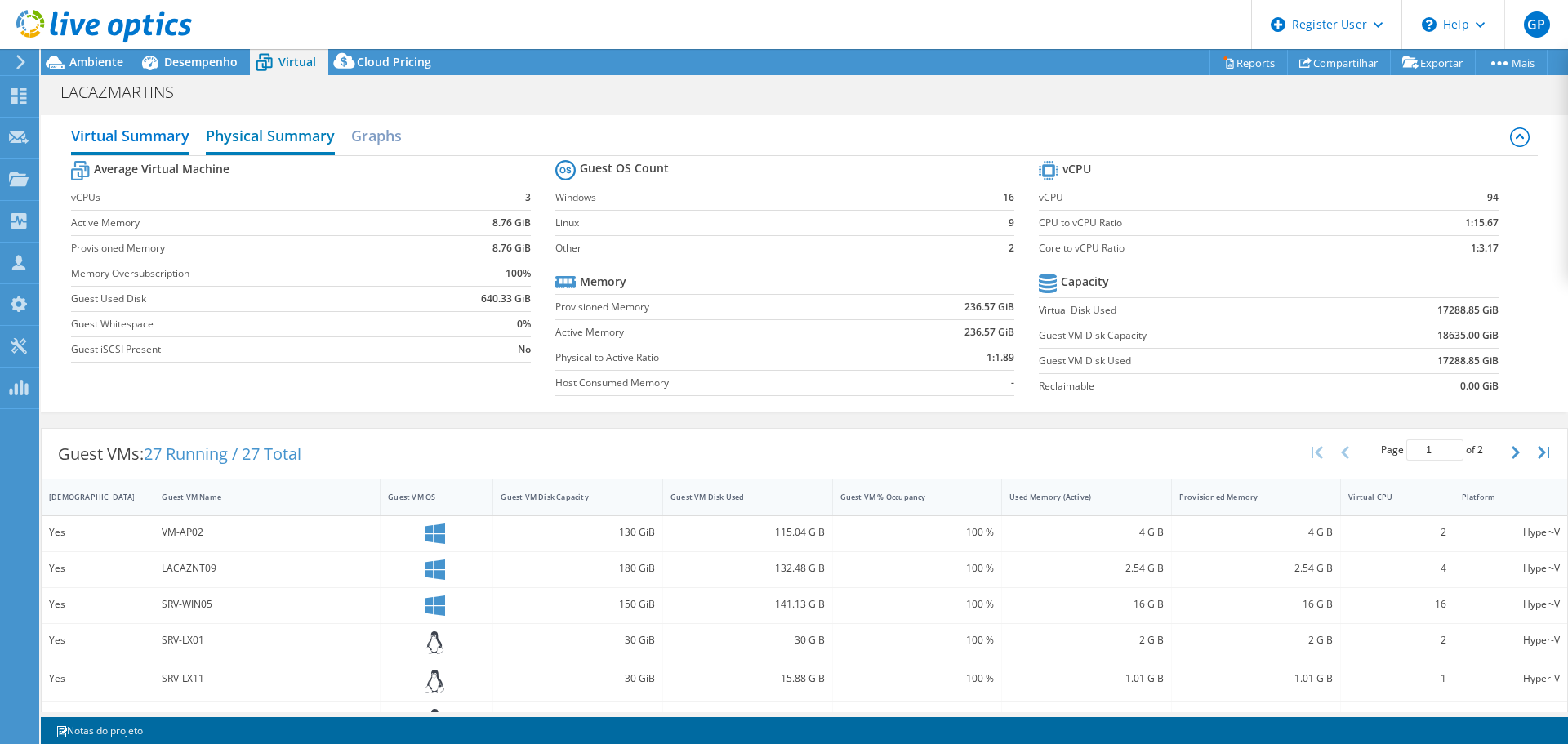
click at [292, 147] on h2 "Physical Summary" at bounding box center [269, 138] width 129 height 36
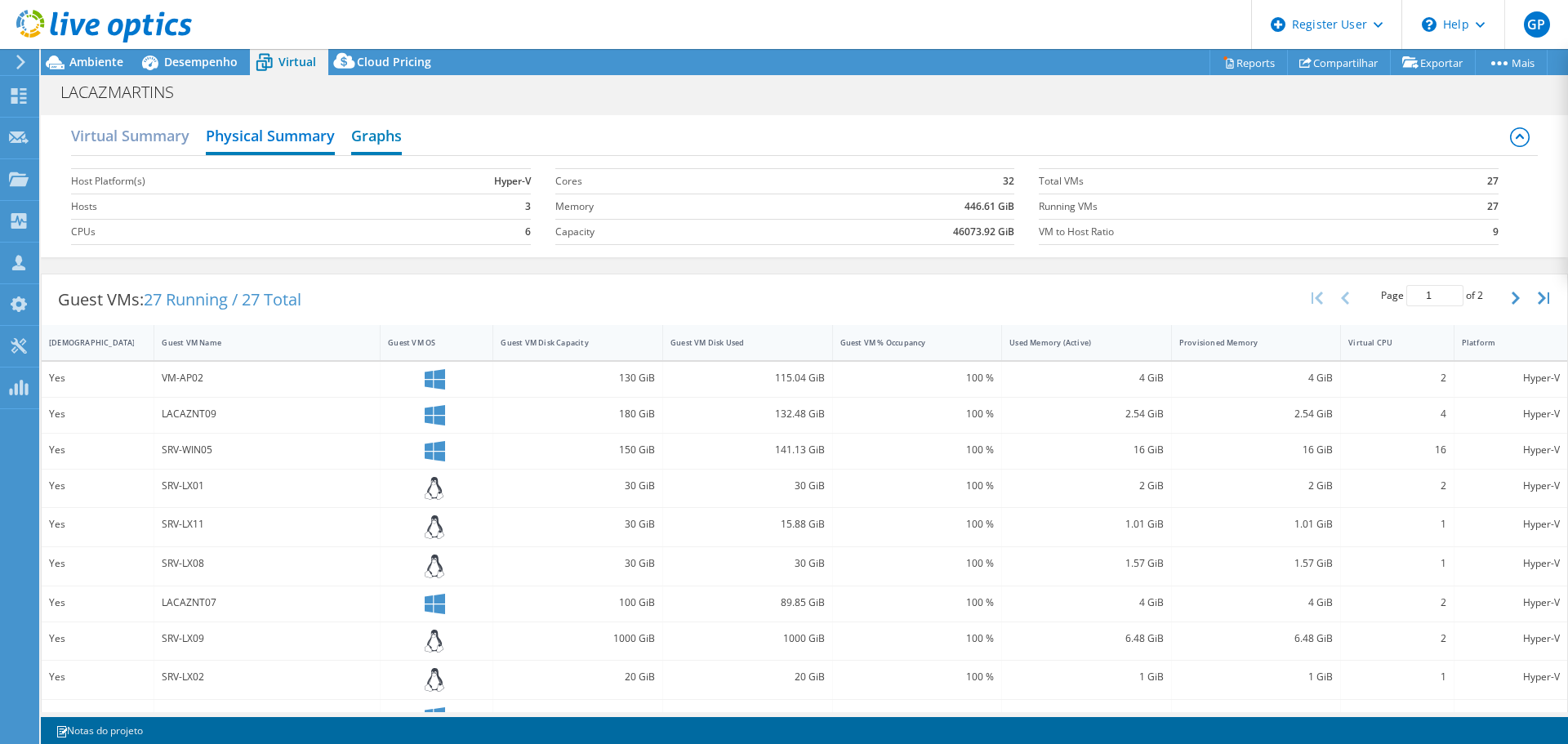
click at [383, 138] on h2 "Graphs" at bounding box center [376, 138] width 51 height 36
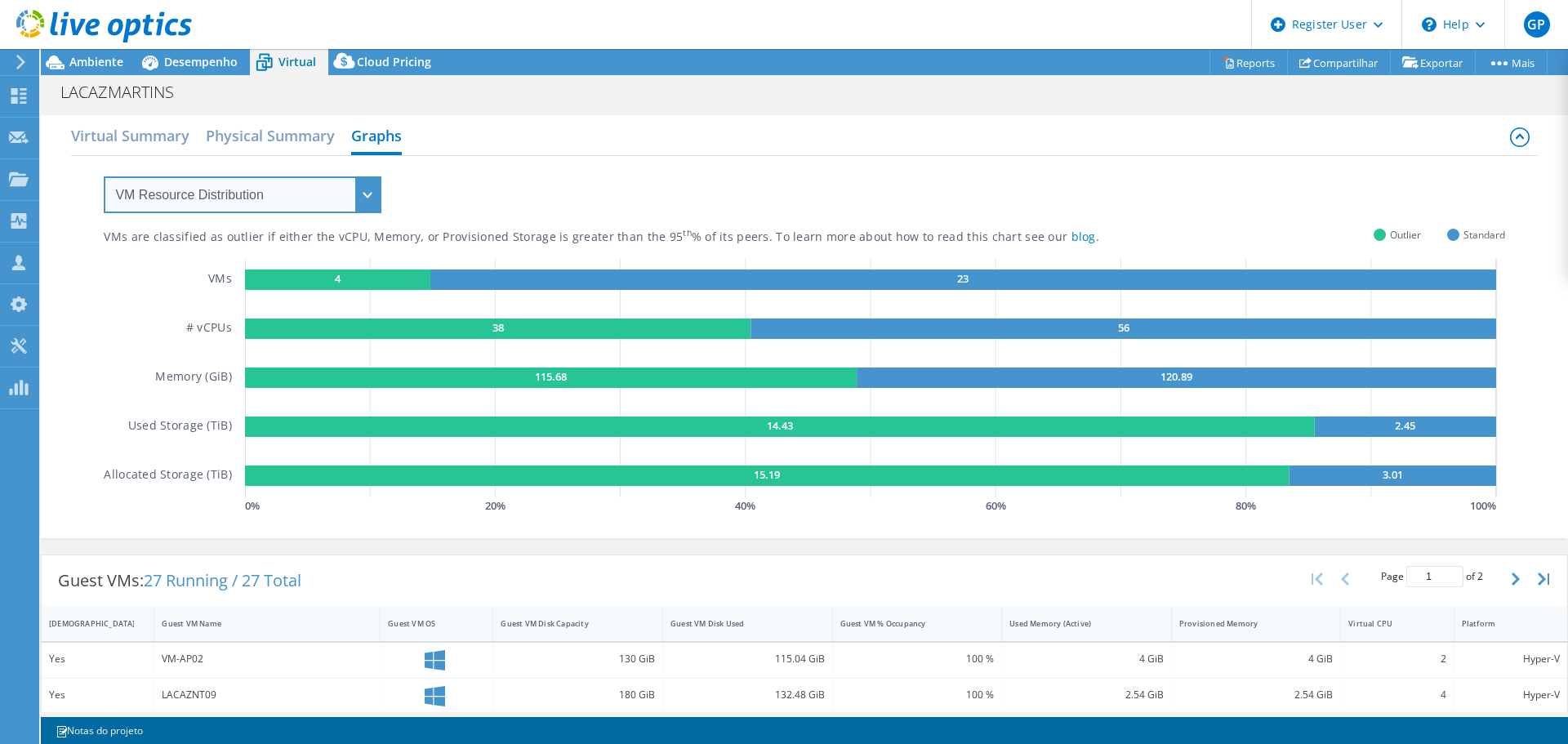
click at [349, 201] on select "VM Resource Distribution Provisioning Contrast Over Provisioning" at bounding box center [242, 194] width 277 height 37
select select "Over Provisioning"
click at [104, 177] on select "VM Resource Distribution Provisioning Contrast Over Provisioning" at bounding box center [242, 194] width 277 height 37
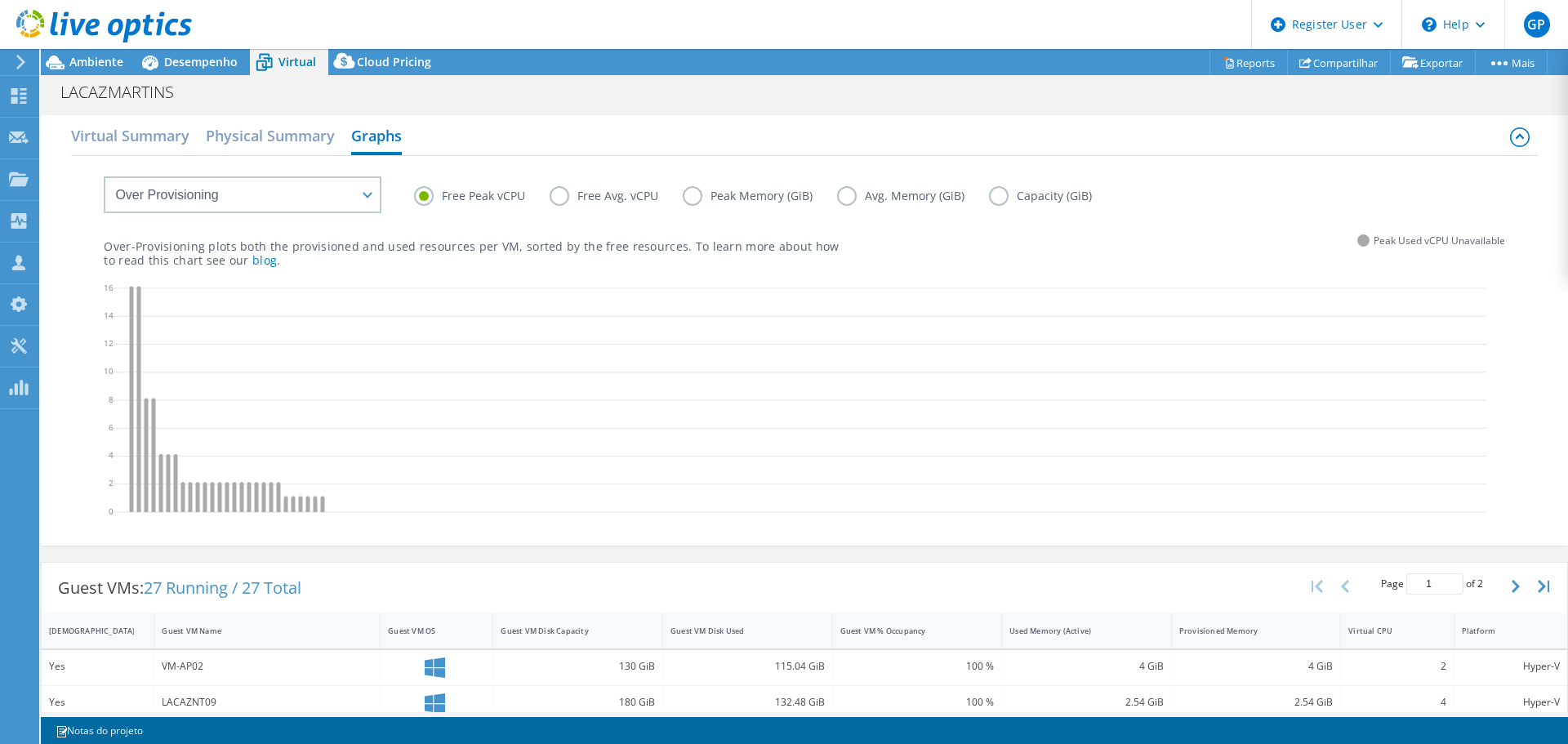
click at [557, 203] on label "Free Avg. vCPU" at bounding box center [615, 196] width 133 height 20
click at [0, 0] on input "Free Avg. vCPU" at bounding box center [0, 0] width 0 height 0
click at [695, 196] on label "Peak Memory (GiB)" at bounding box center [759, 196] width 155 height 20
click at [0, 0] on input "Peak Memory (GiB)" at bounding box center [0, 0] width 0 height 0
click at [843, 196] on label "Avg. Memory (GiB)" at bounding box center [913, 196] width 152 height 20
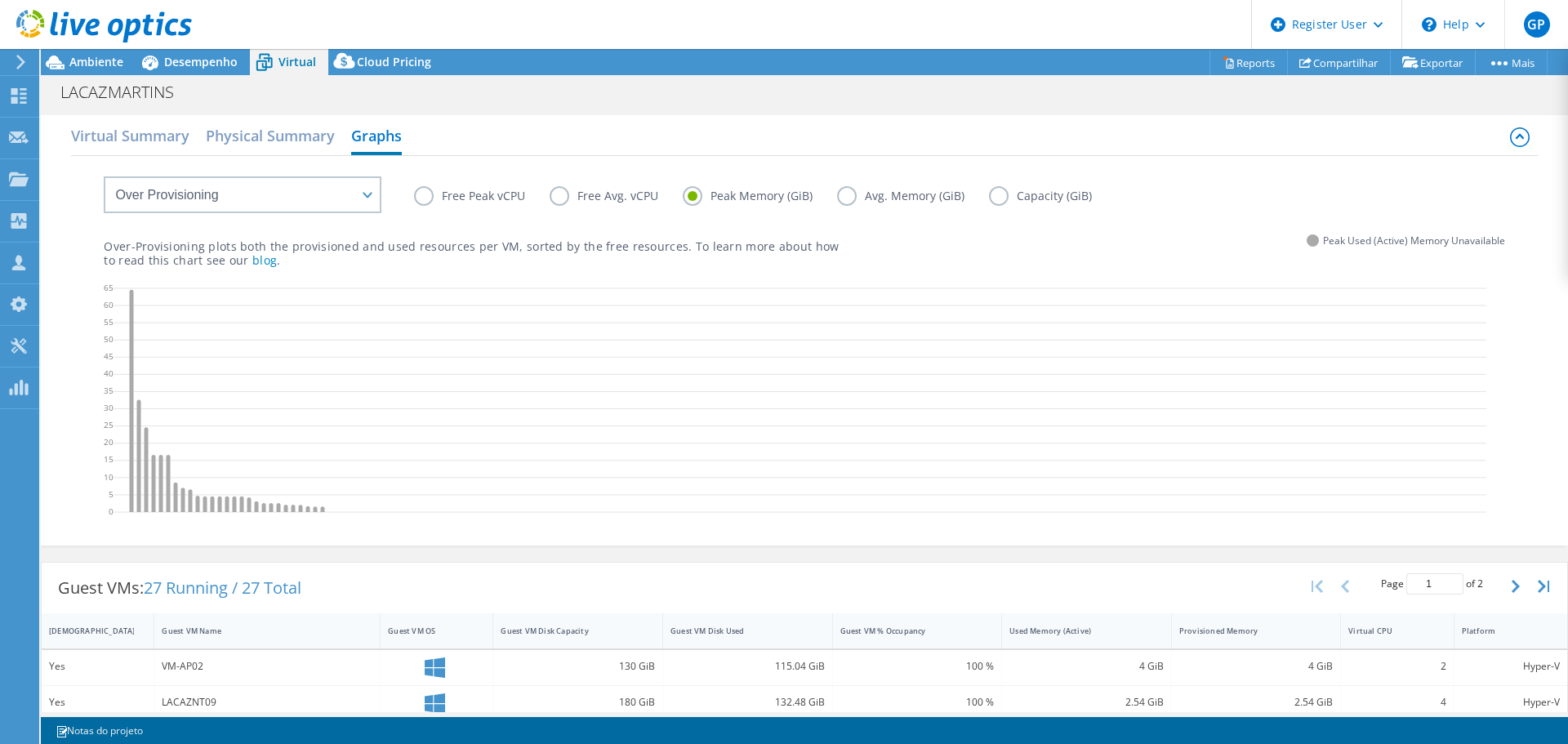
click at [0, 0] on input "Avg. Memory (GiB)" at bounding box center [0, 0] width 0 height 0
click at [995, 198] on label "Capacity (GiB)" at bounding box center [1052, 196] width 128 height 20
click at [0, 0] on input "Capacity (GiB)" at bounding box center [0, 0] width 0 height 0
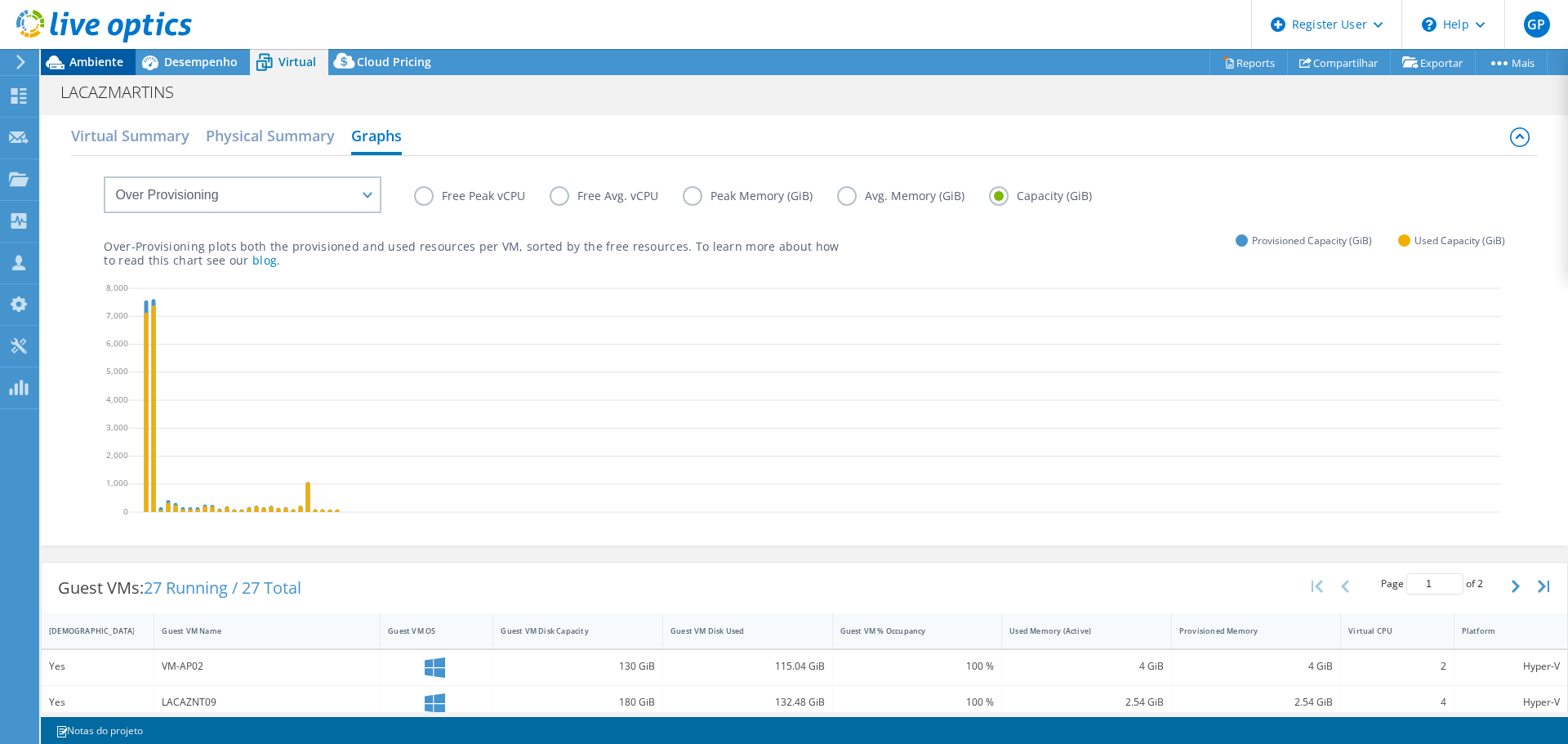
click at [93, 61] on span "Ambiente" at bounding box center [97, 62] width 54 height 16
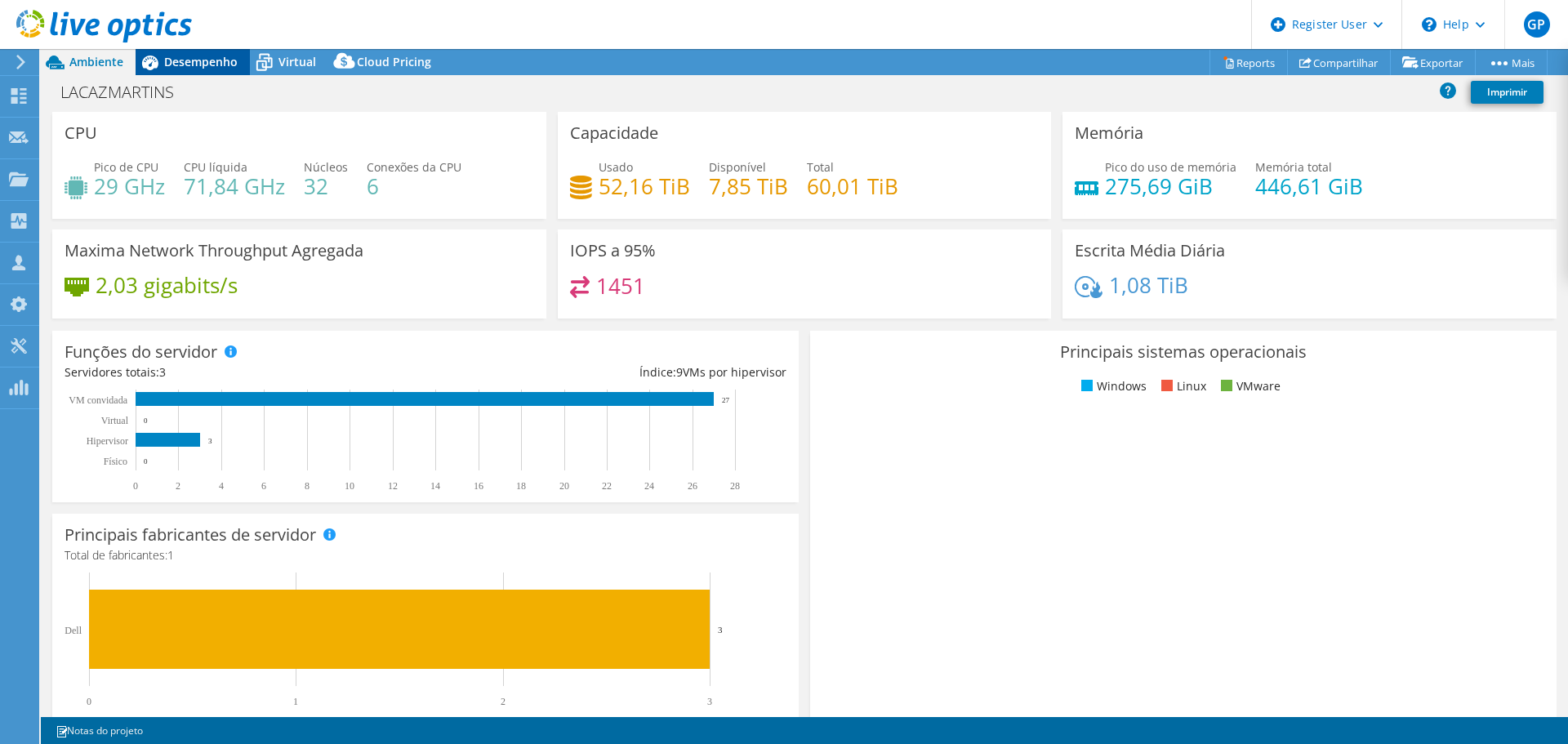
click at [200, 65] on span "Desempenho" at bounding box center [201, 62] width 74 height 16
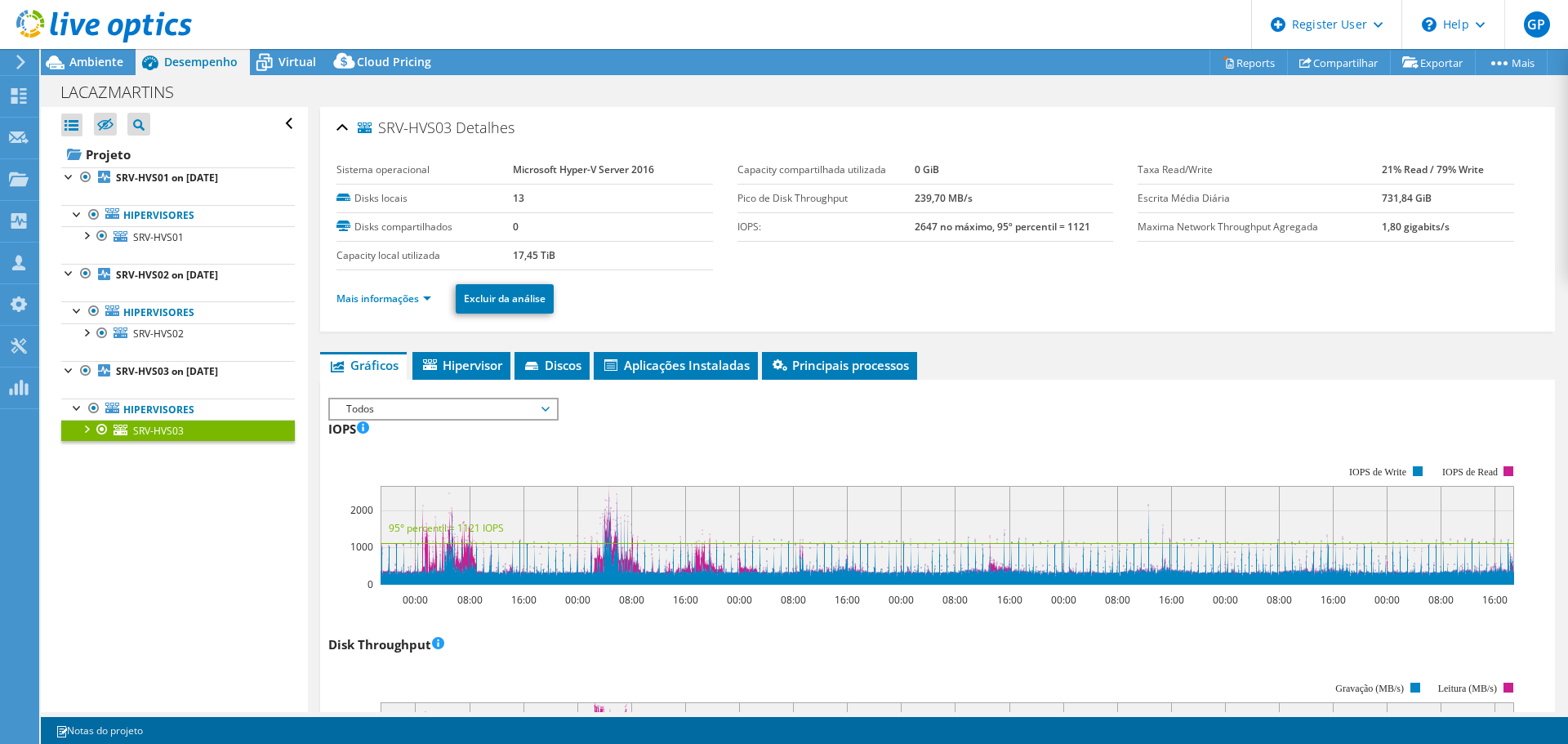
click at [84, 430] on div at bounding box center [86, 428] width 16 height 16
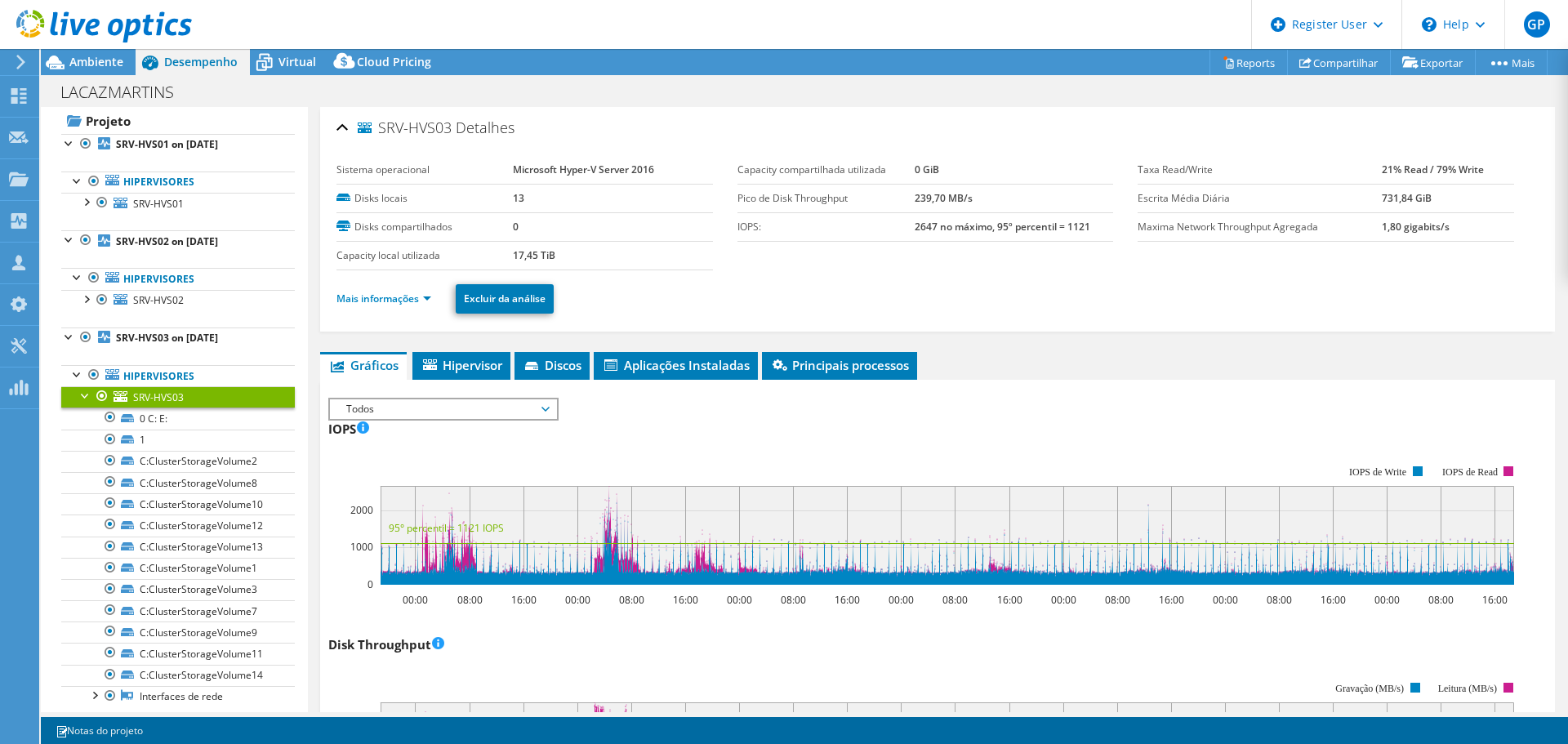
scroll to position [65, 0]
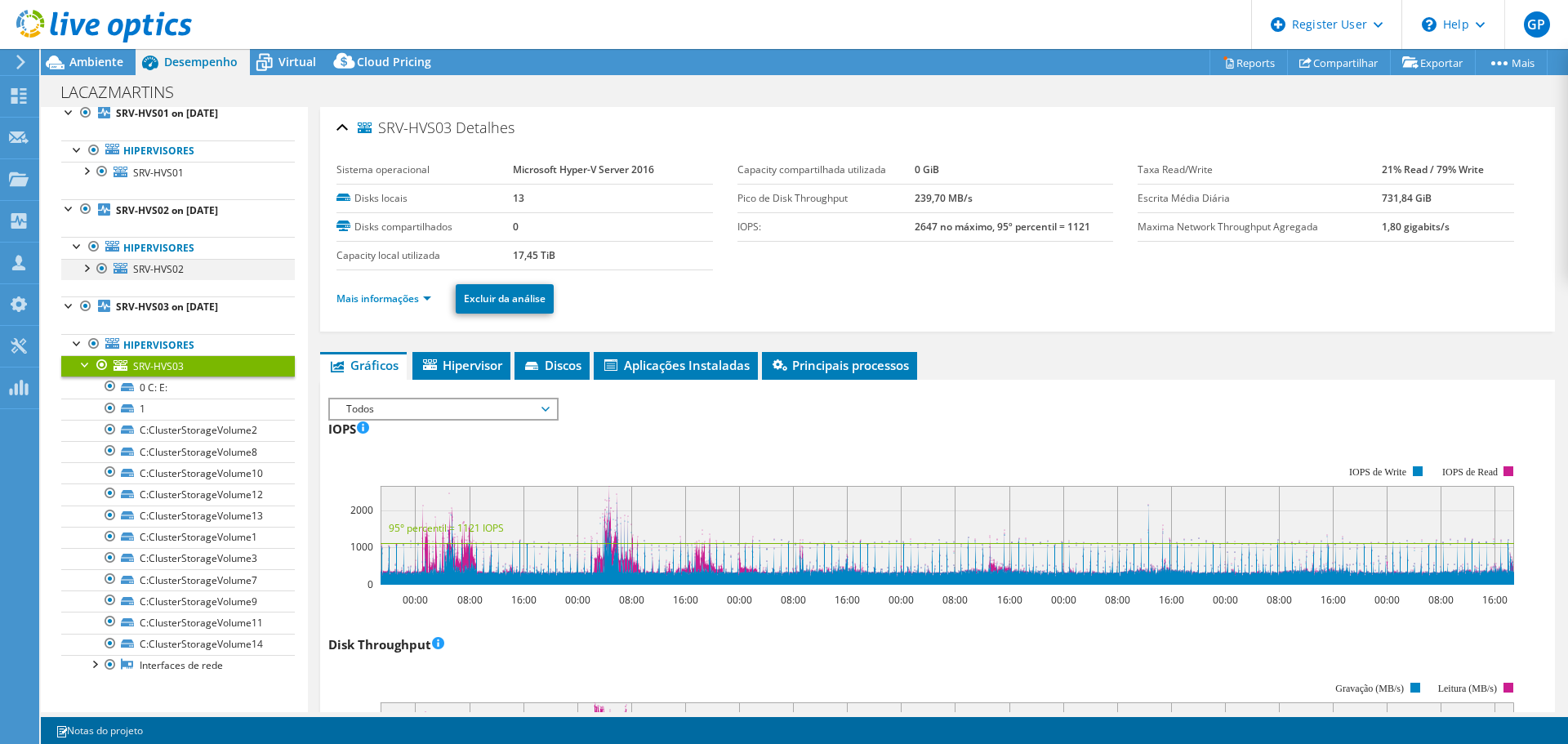
click at [87, 268] on div at bounding box center [86, 267] width 16 height 16
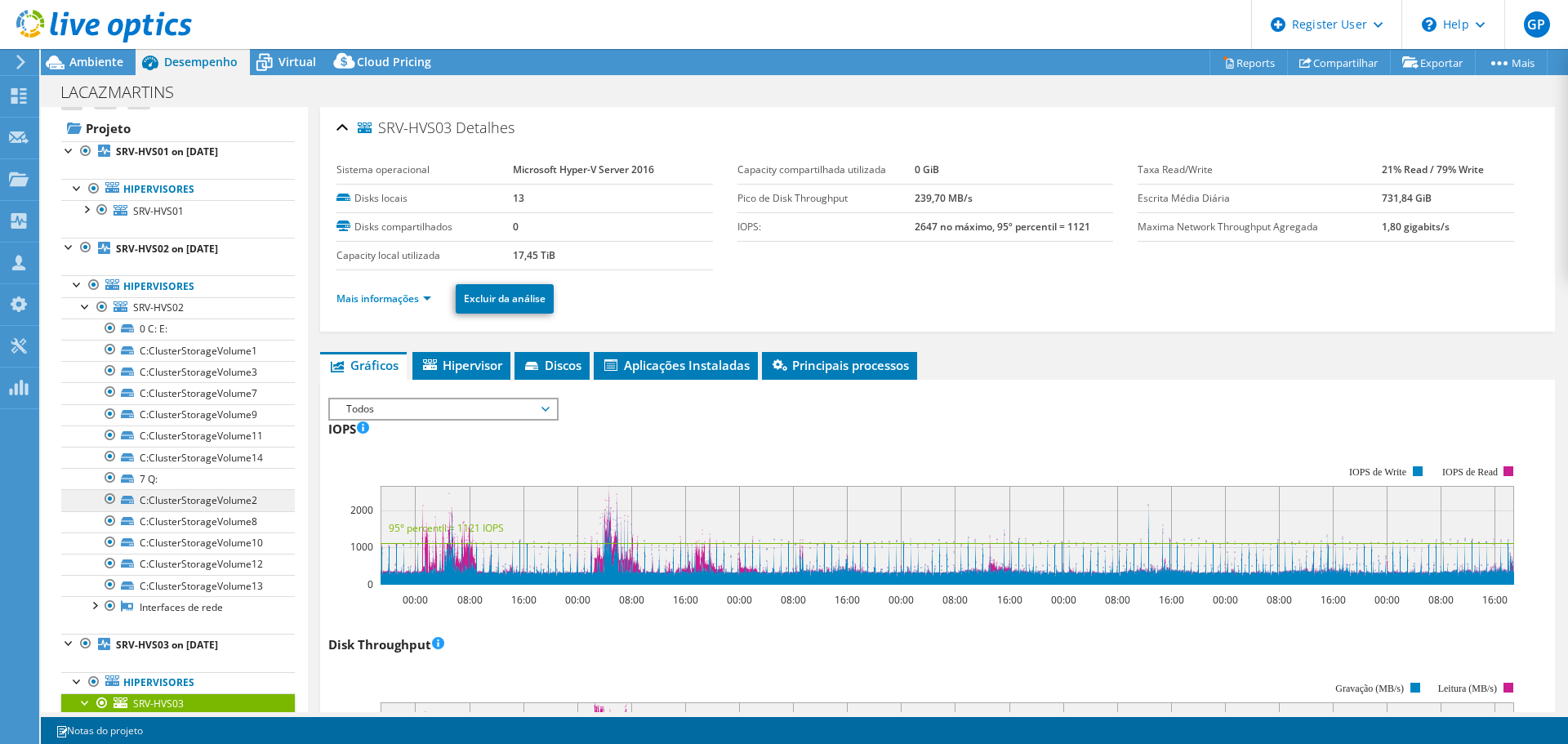
scroll to position [0, 0]
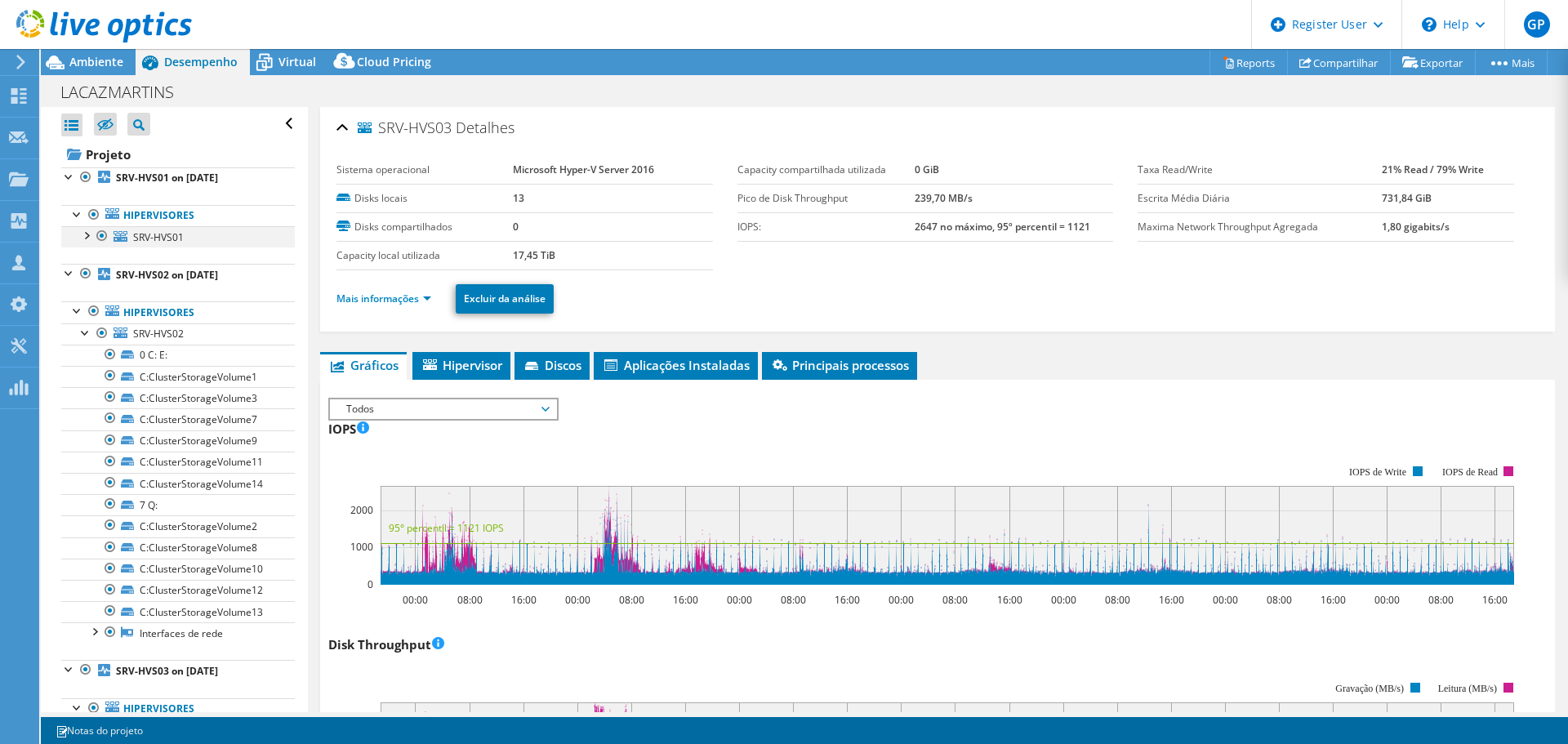
click at [84, 232] on div at bounding box center [86, 234] width 16 height 16
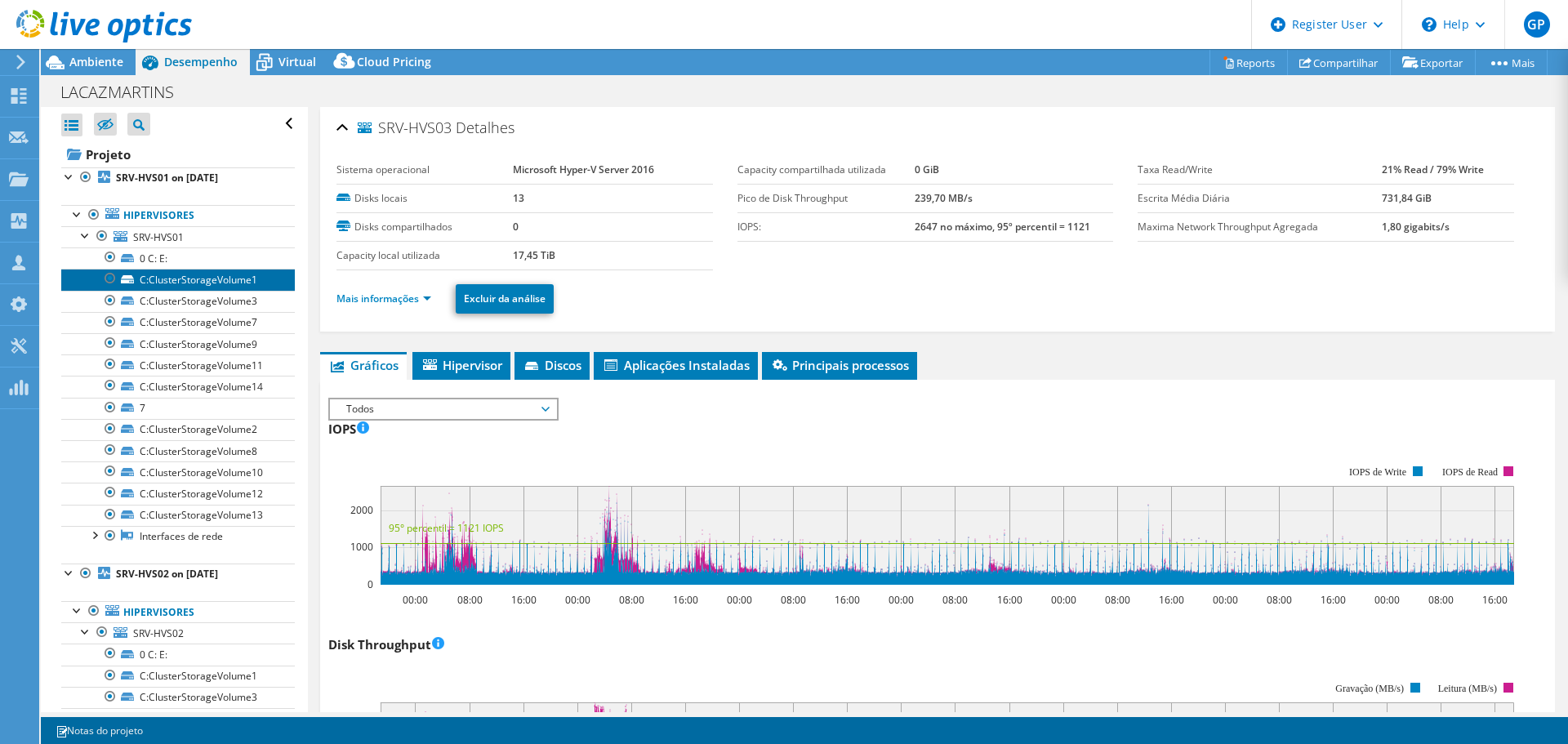
click at [226, 277] on link "C:ClusterStorageVolume1" at bounding box center [178, 278] width 233 height 21
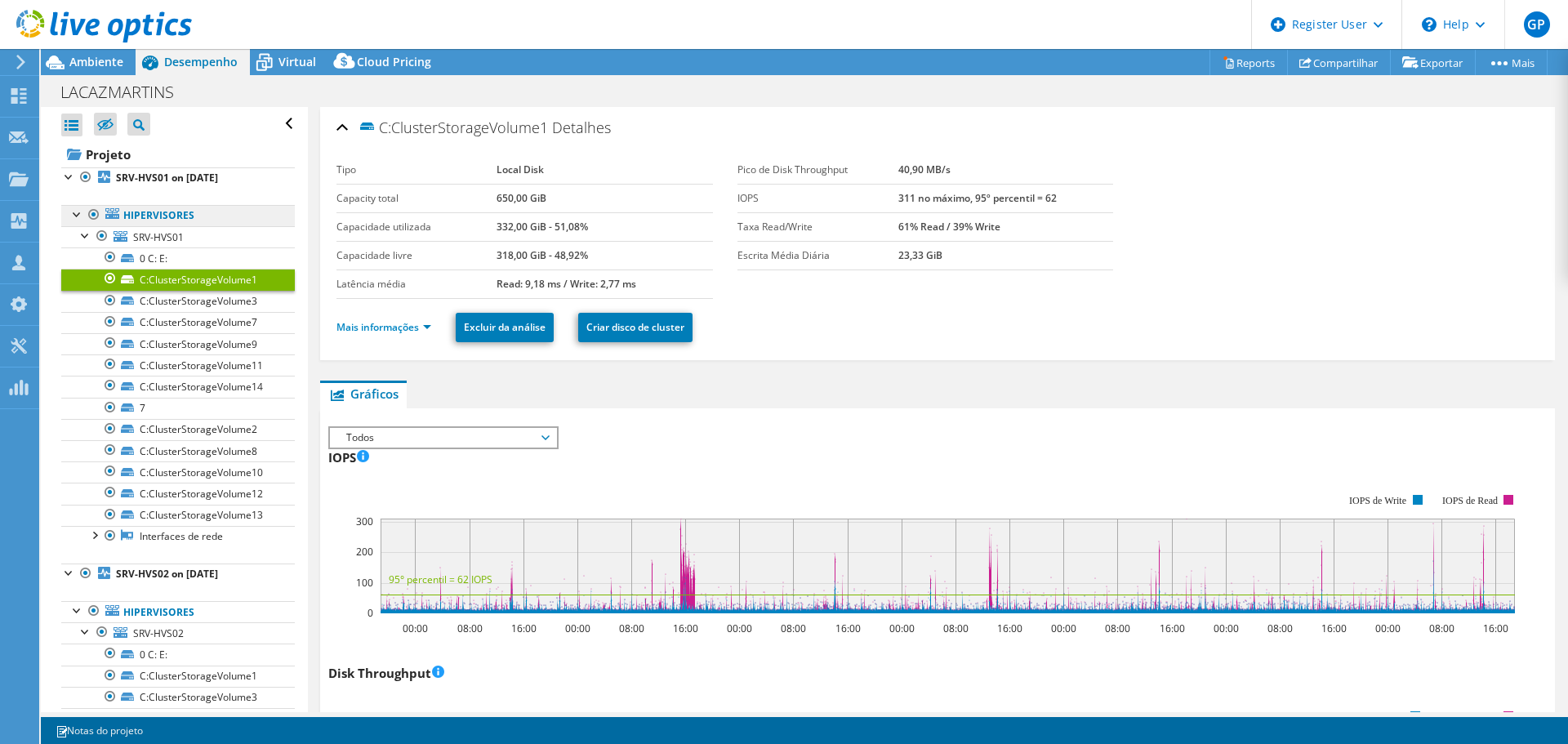
click at [145, 214] on link "Hipervisores" at bounding box center [178, 214] width 233 height 21
click at [164, 241] on span "SRV-HVS01" at bounding box center [158, 237] width 51 height 14
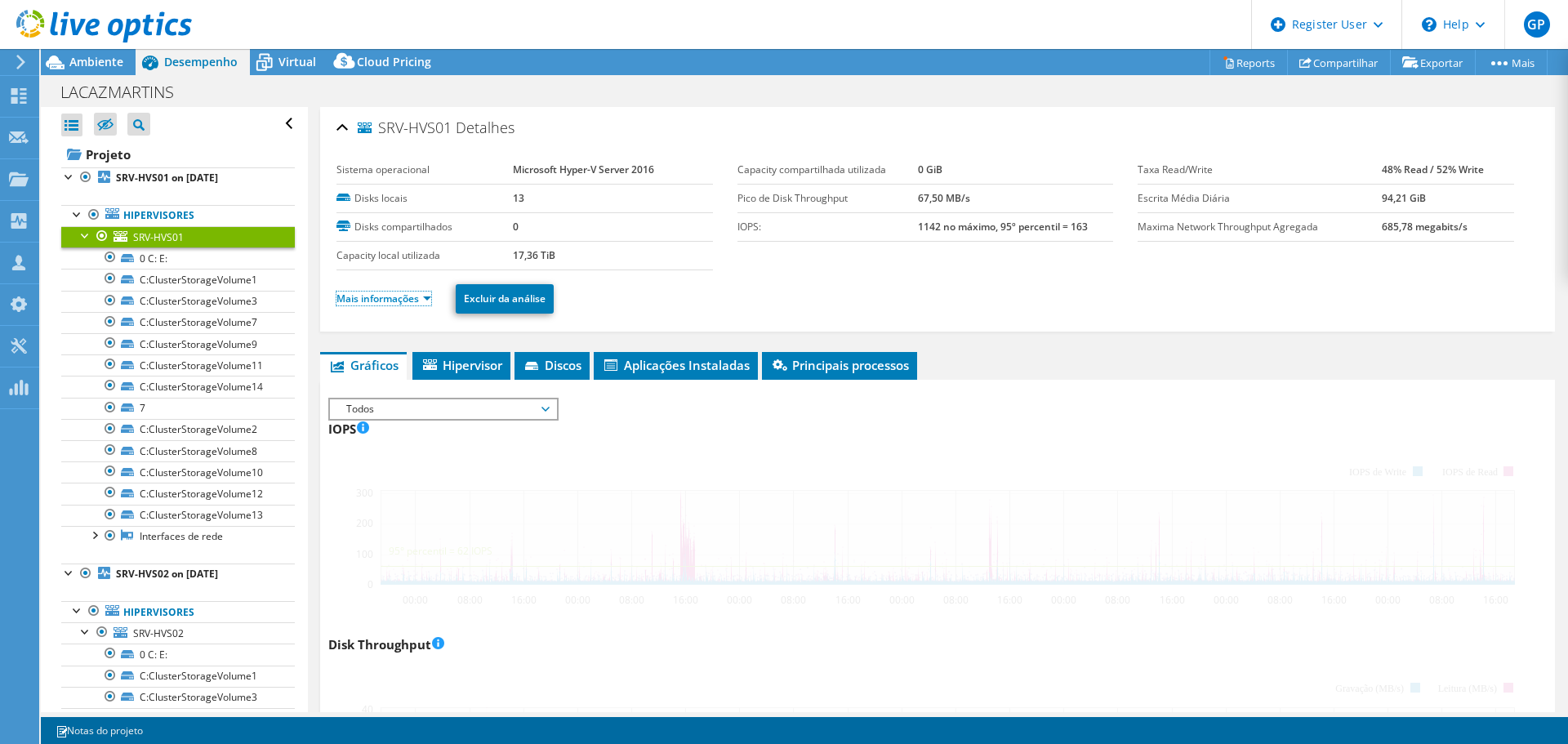
click at [430, 296] on link "Mais informações" at bounding box center [383, 298] width 95 height 14
click at [421, 299] on link "Mais informações" at bounding box center [383, 298] width 95 height 14
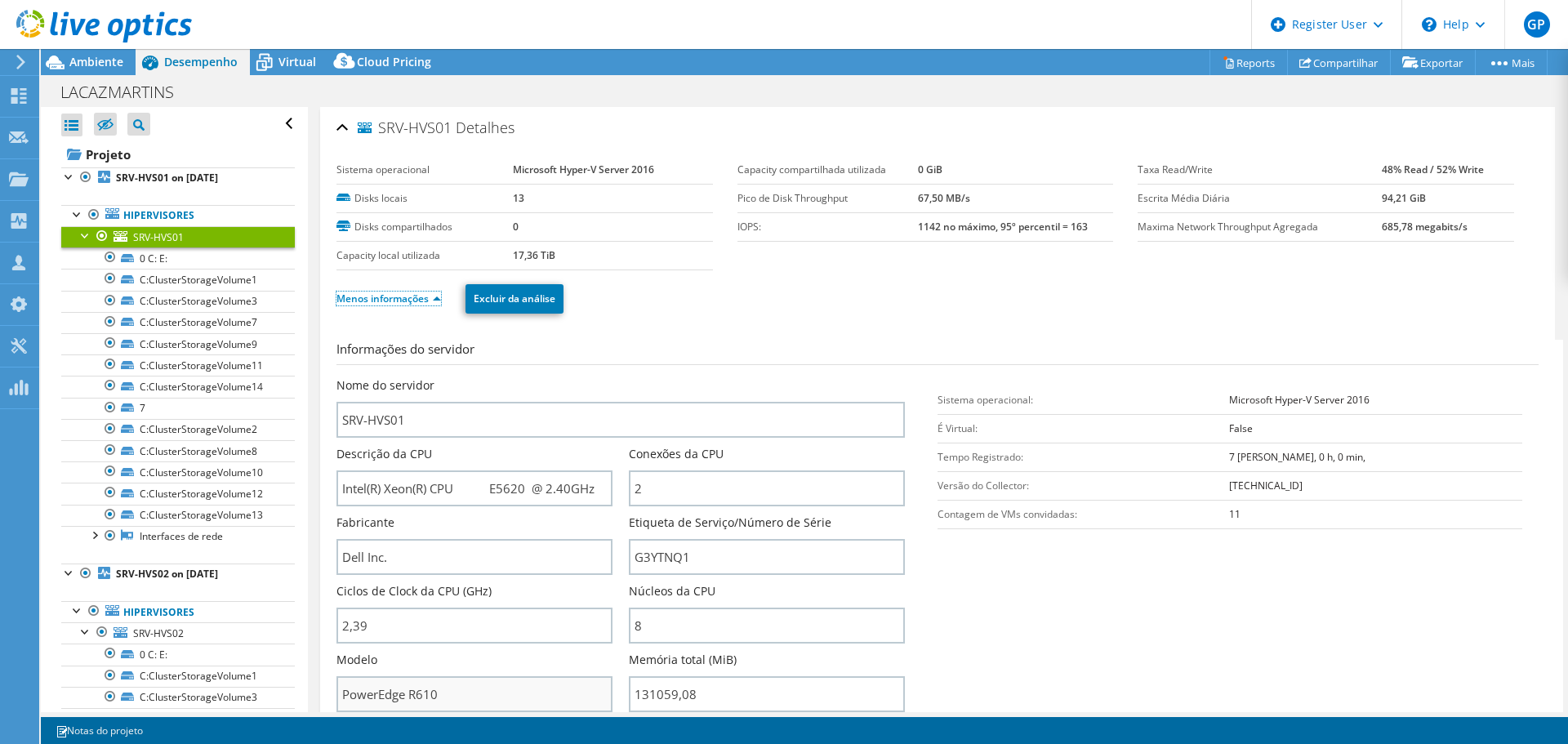
scroll to position [190, 0]
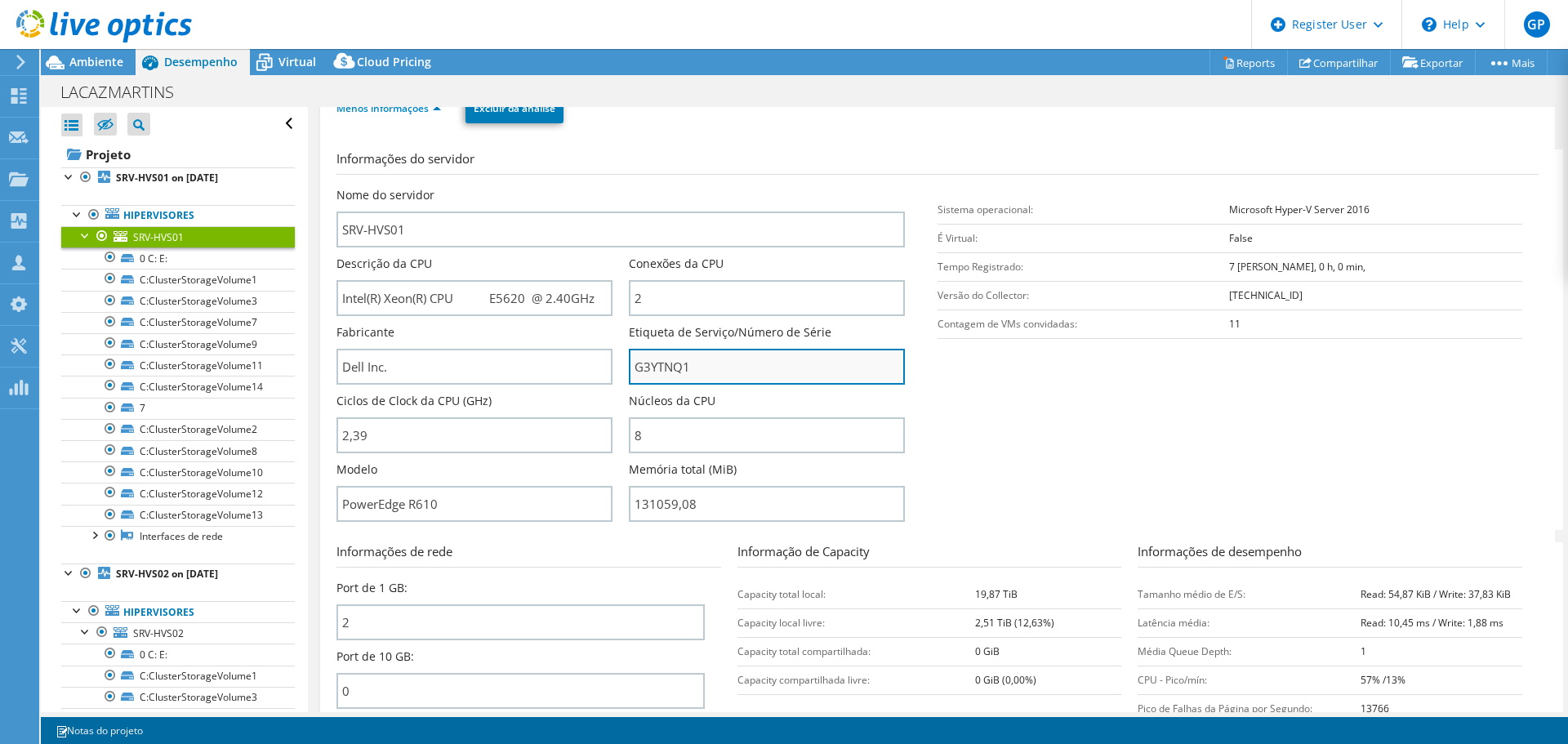
drag, startPoint x: 662, startPoint y: 363, endPoint x: 634, endPoint y: 365, distance: 28.1
click at [634, 365] on input "G3YTNQ1" at bounding box center [766, 367] width 276 height 36
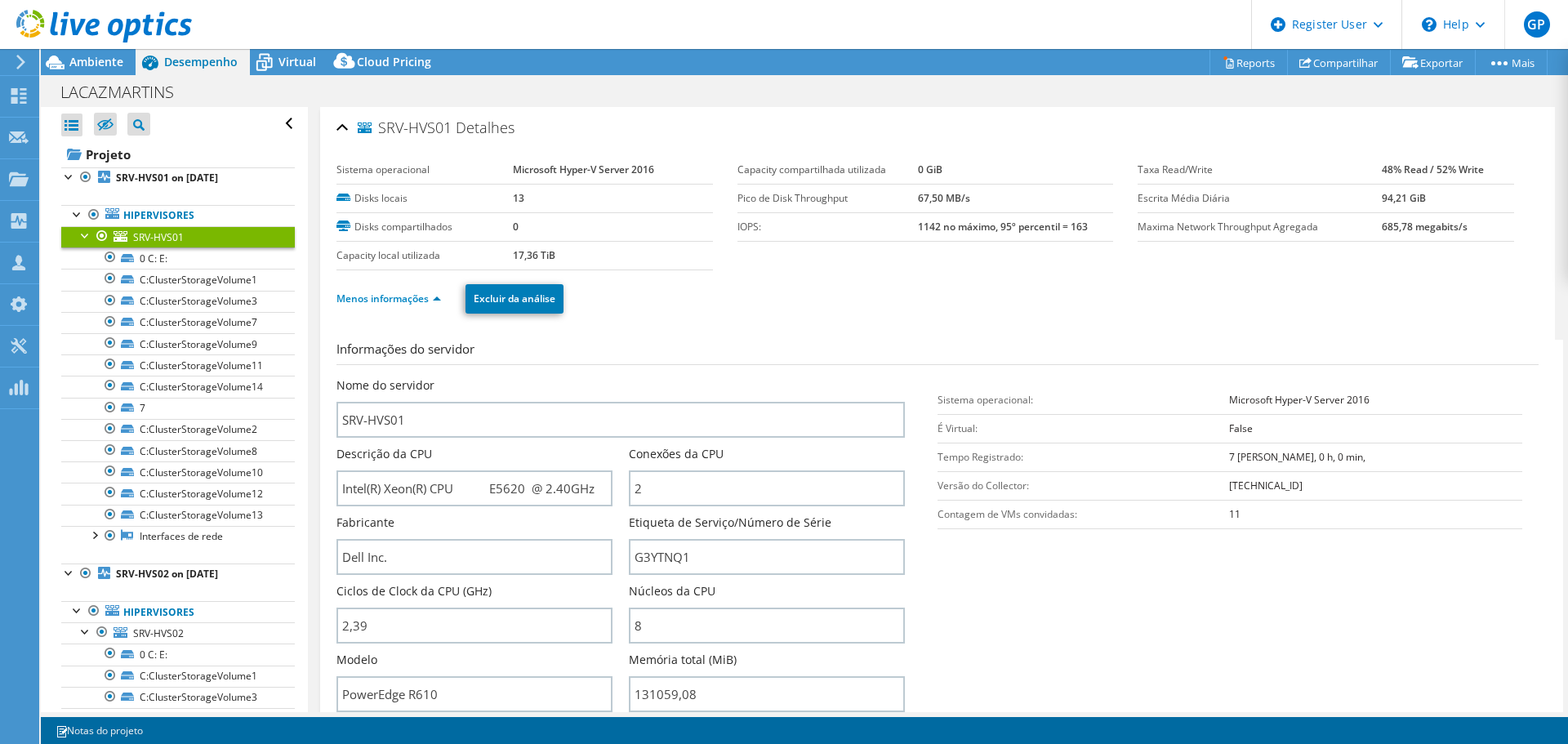
select select "Over Provisioning"
select select "USD"
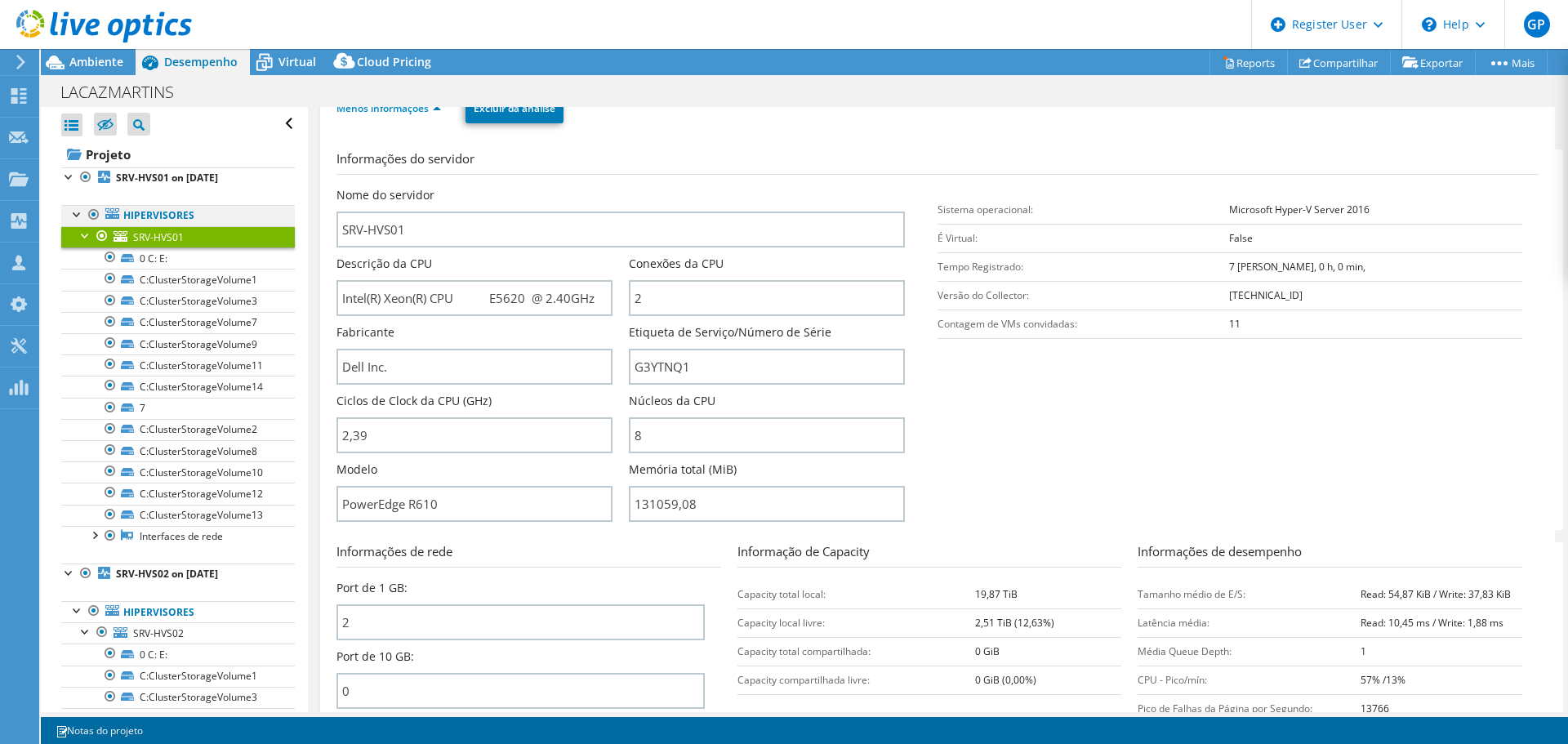
click at [75, 217] on div at bounding box center [78, 212] width 16 height 16
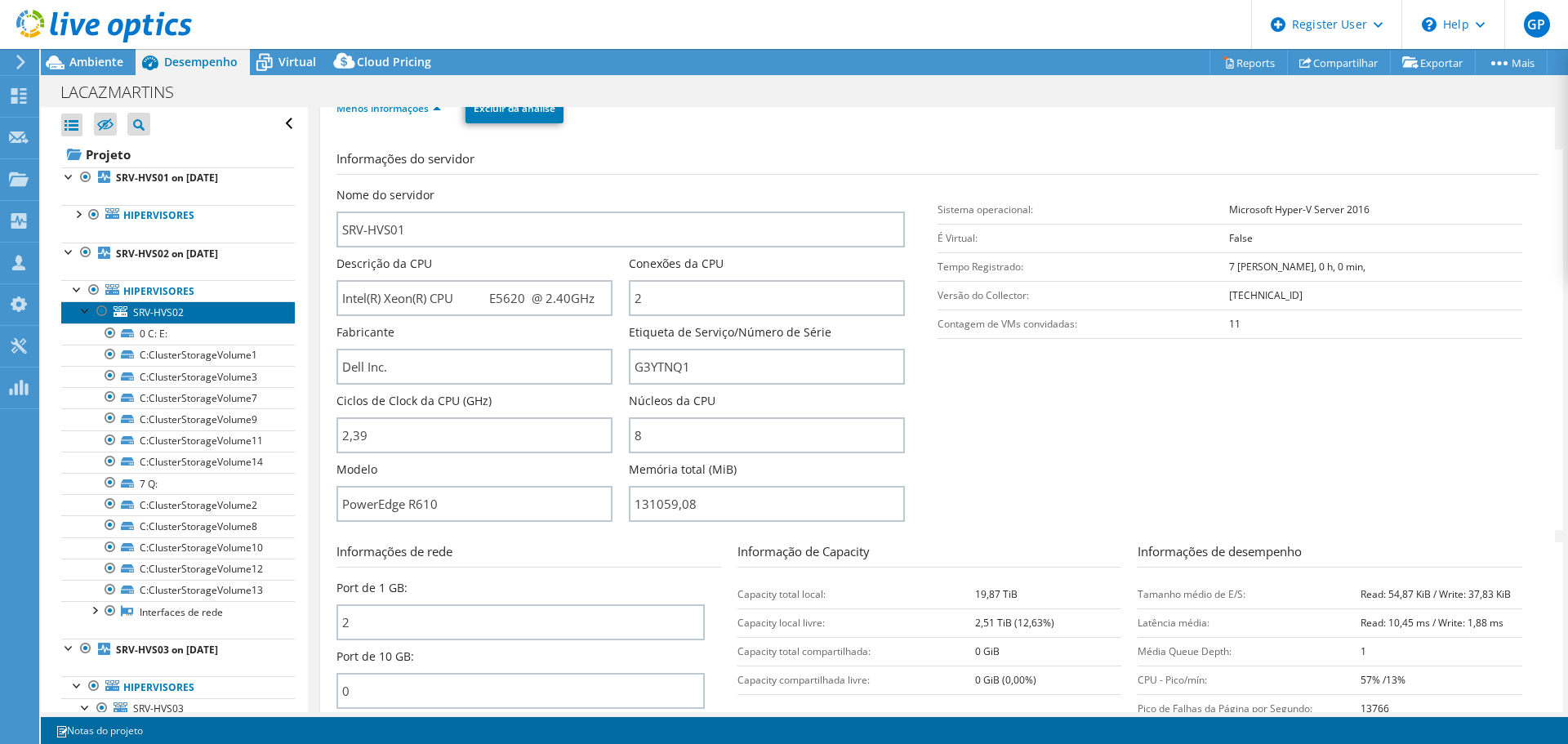
click at [173, 313] on span "SRV-HVS02" at bounding box center [158, 312] width 51 height 14
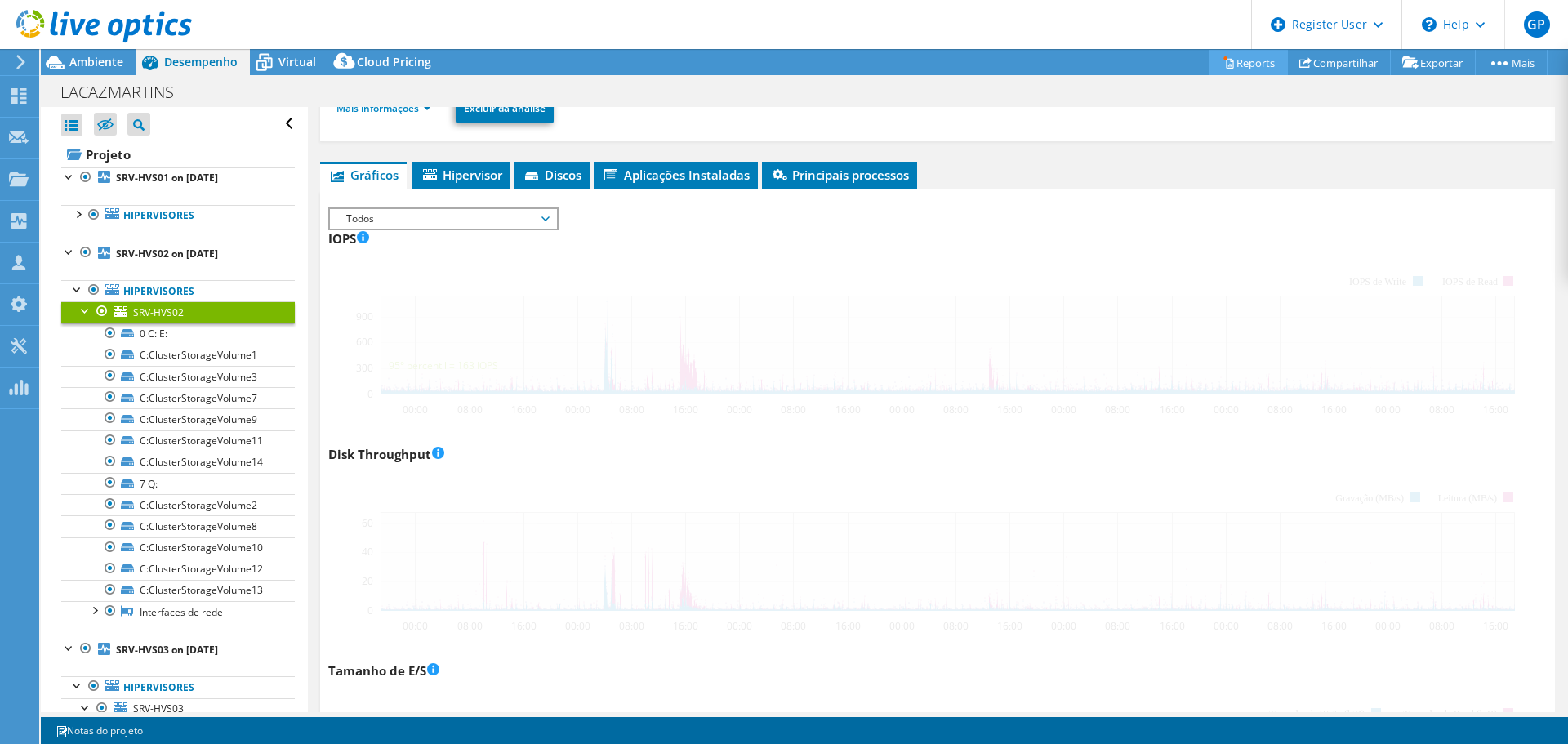
click at [439, 222] on span "Todos" at bounding box center [443, 219] width 209 height 20
click at [548, 220] on span "Todos" at bounding box center [443, 219] width 209 height 20
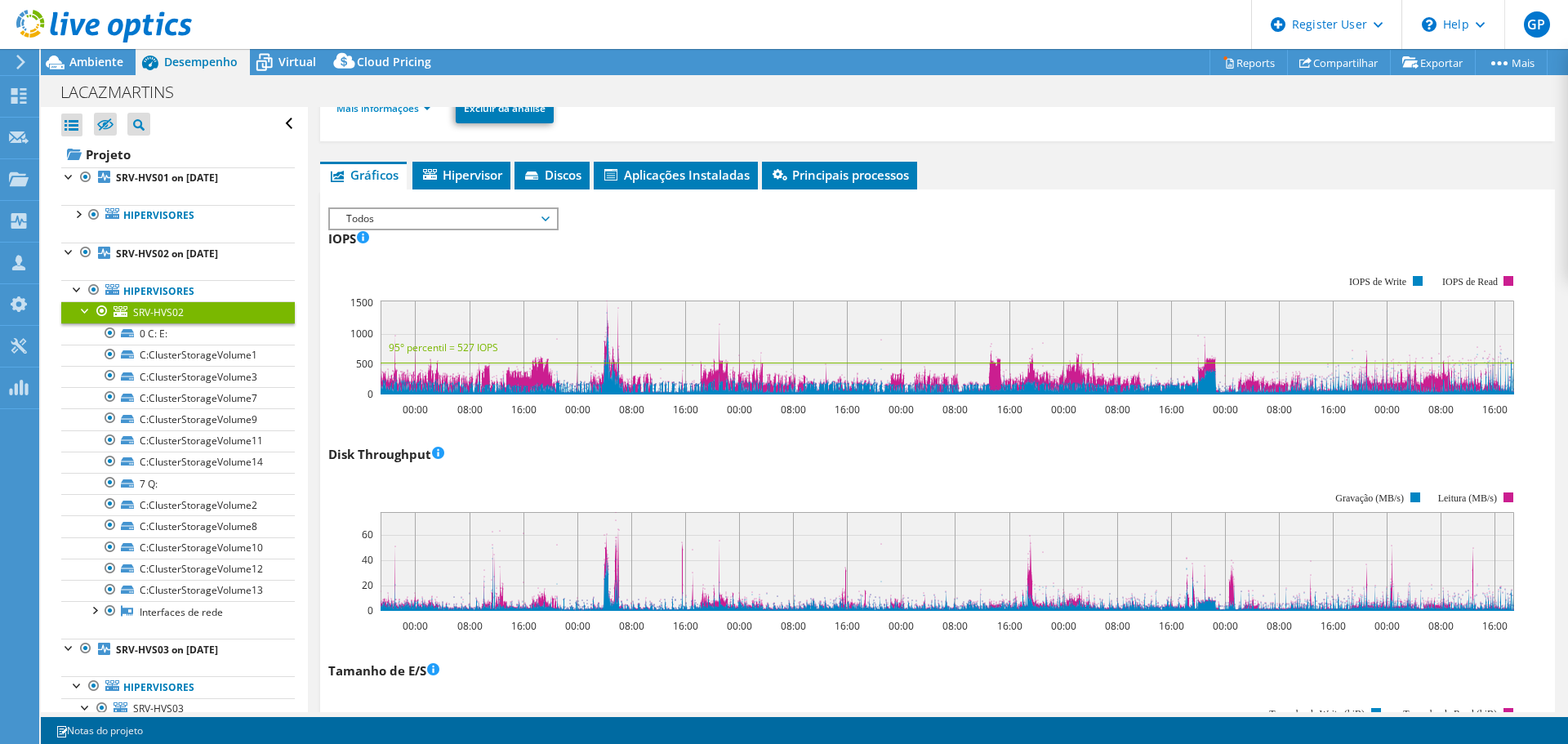
scroll to position [0, 0]
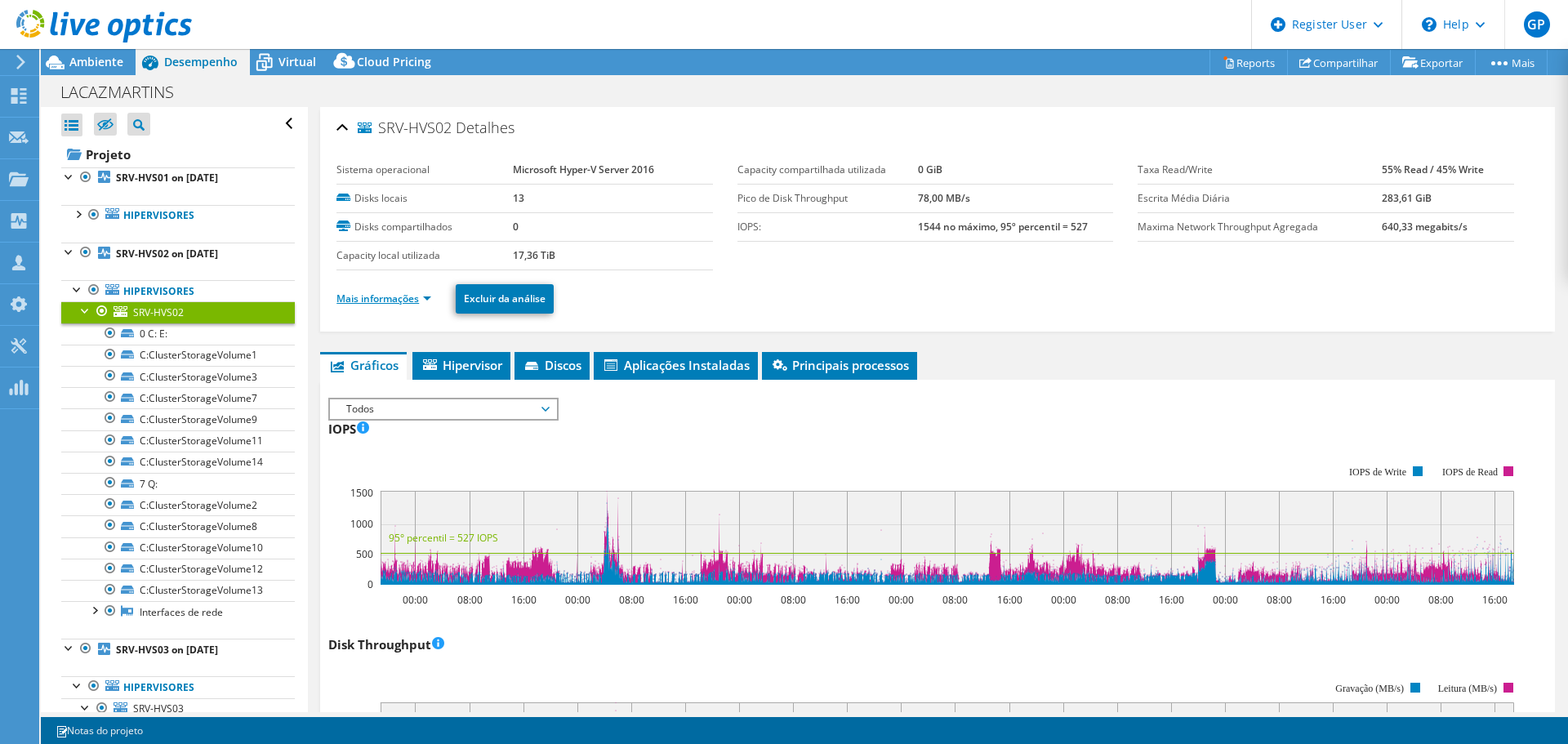
click at [413, 304] on link "Mais informações" at bounding box center [383, 298] width 95 height 14
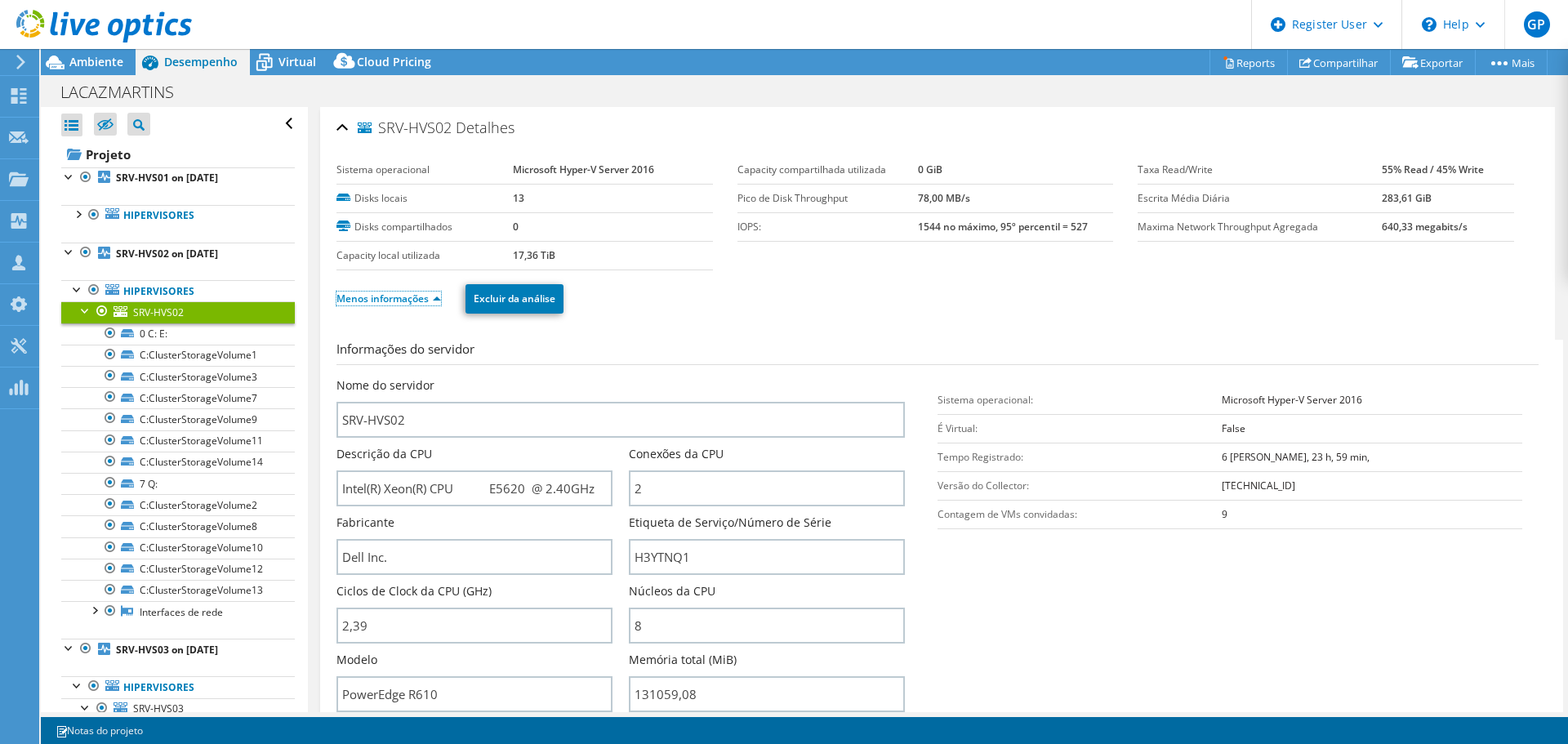
scroll to position [190, 0]
